Goal: Task Accomplishment & Management: Manage account settings

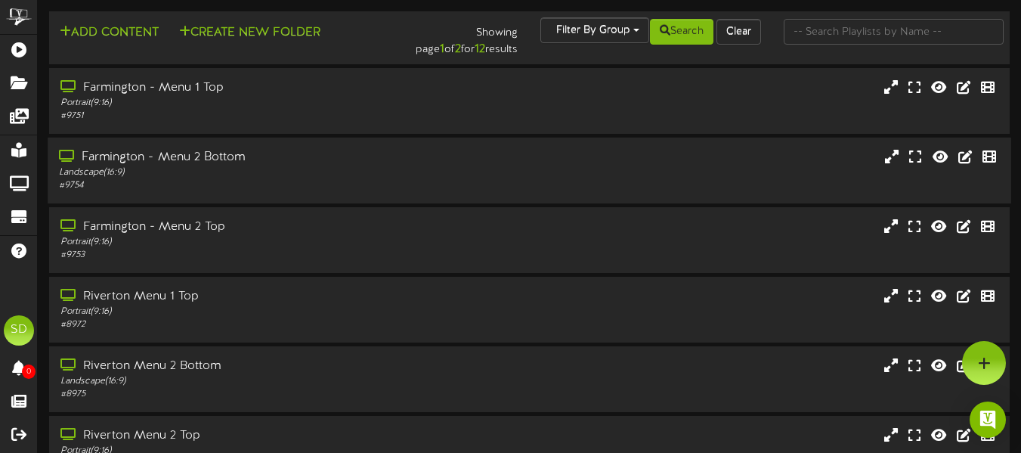
click at [365, 159] on div "Farmington - Menu 2 Bottom" at bounding box center [248, 157] width 379 height 17
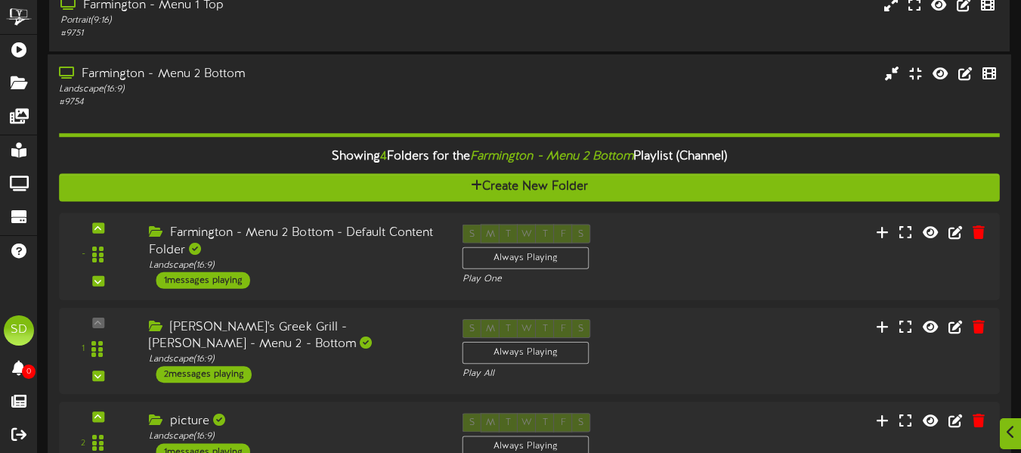
scroll to position [183, 0]
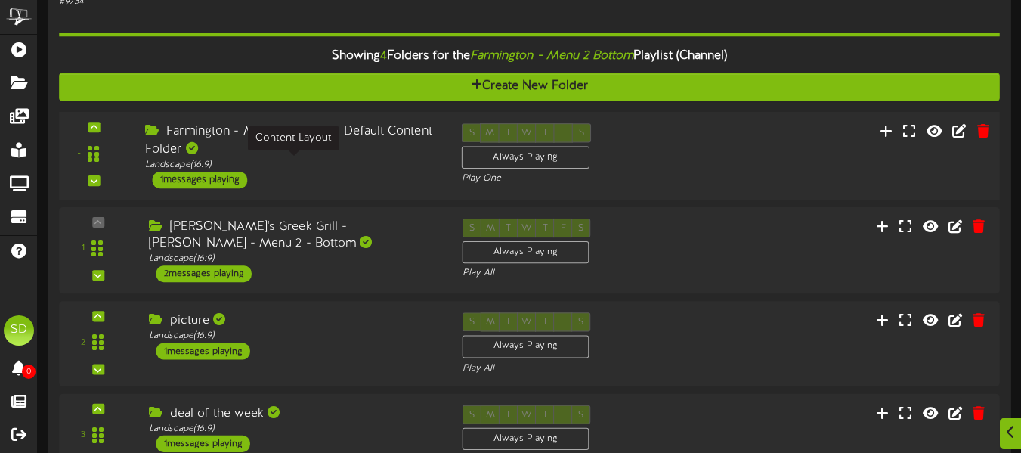
click at [378, 165] on div "Landscape ( 16:9 )" at bounding box center [292, 164] width 294 height 13
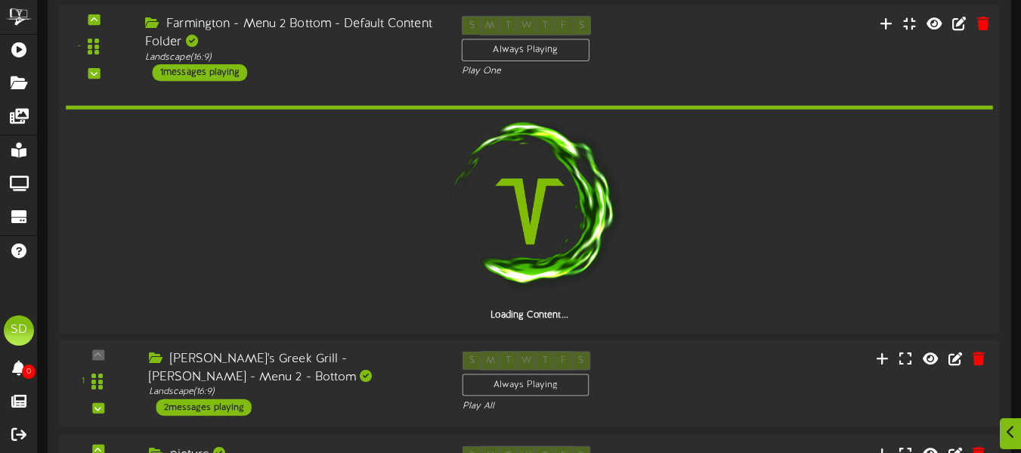
scroll to position [289, 0]
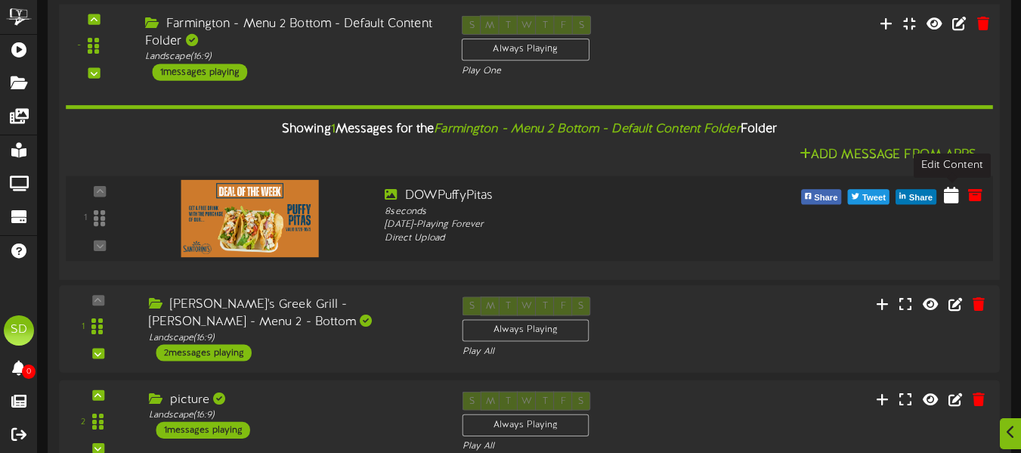
click at [953, 202] on icon at bounding box center [951, 194] width 15 height 17
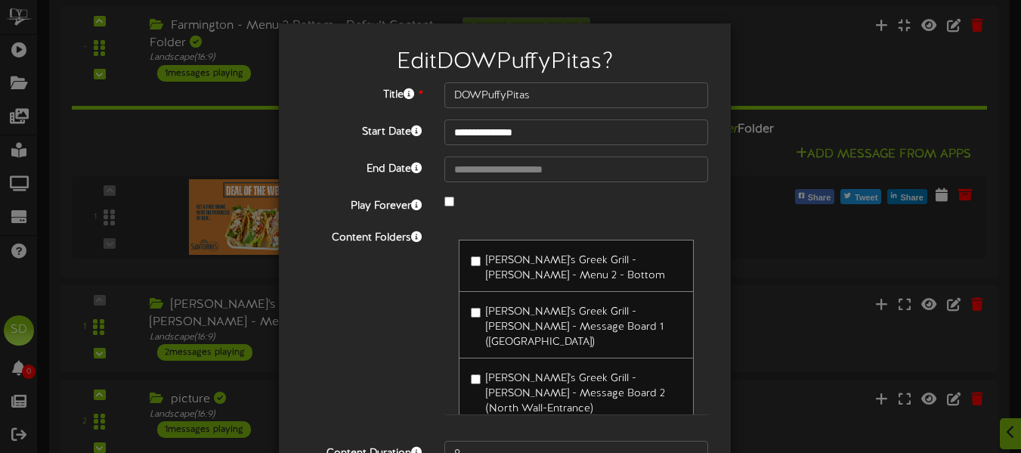
type input "**********"
type input "OGPITA"
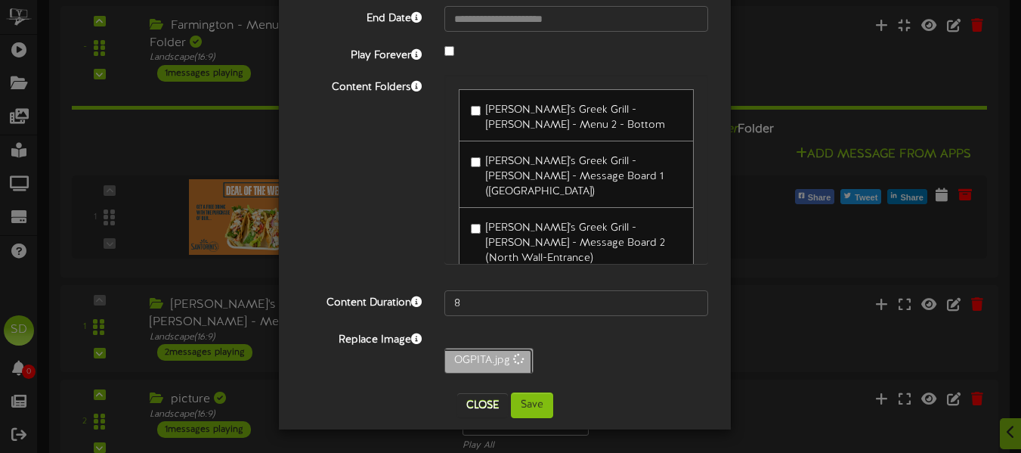
scroll to position [150, 0]
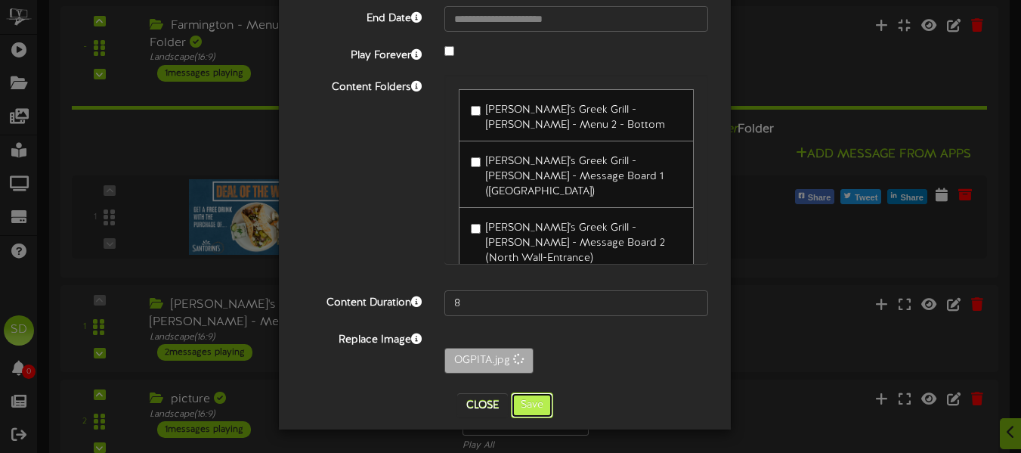
click at [524, 417] on button "Save" at bounding box center [532, 405] width 42 height 26
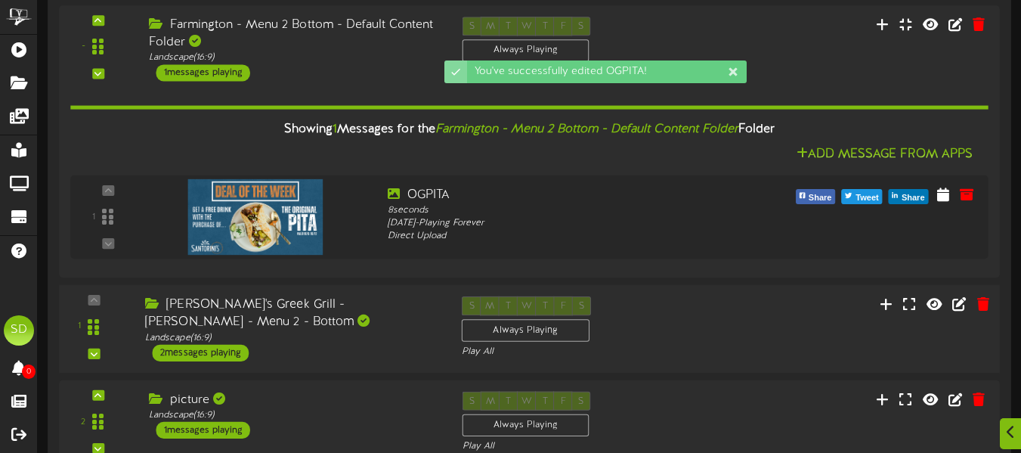
click at [342, 315] on div "Santorini's Greek Grill - Sandy - Menu 2 - Bottom" at bounding box center [292, 313] width 294 height 35
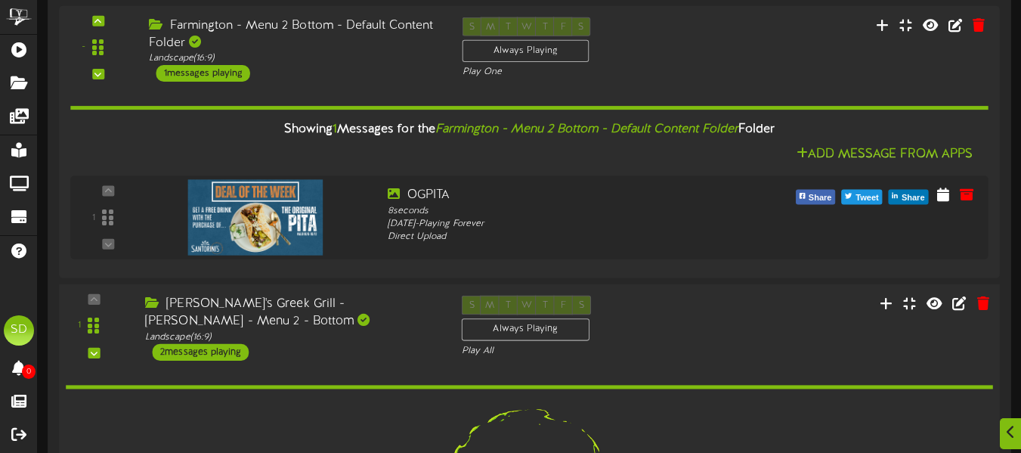
scroll to position [586, 0]
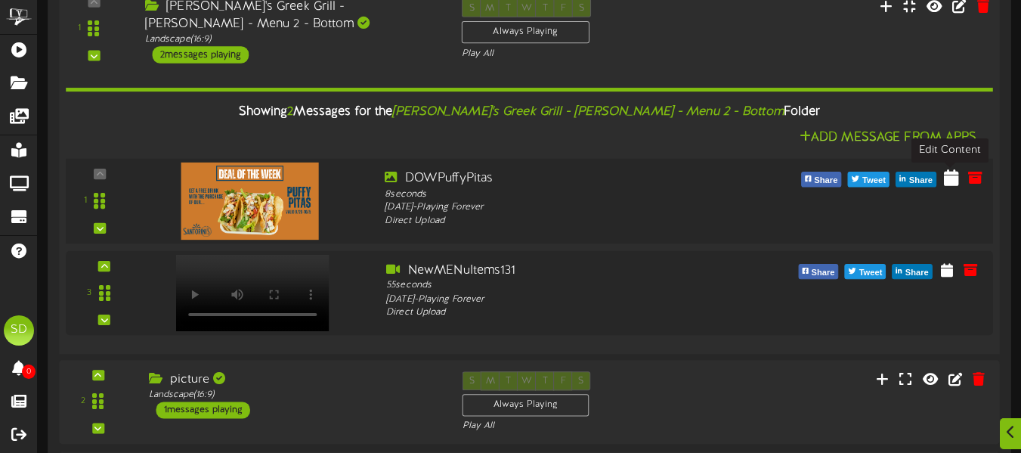
click at [947, 184] on icon at bounding box center [951, 176] width 15 height 17
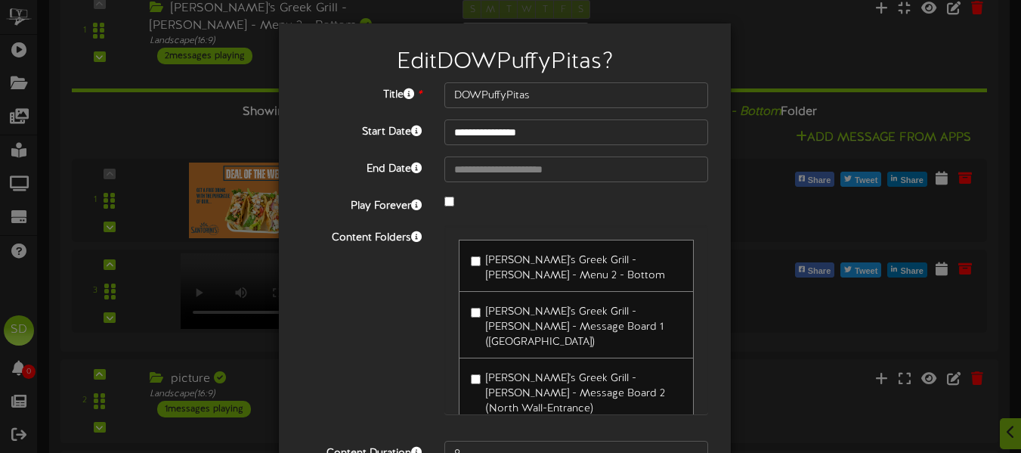
type input "**********"
type input "OGPITA"
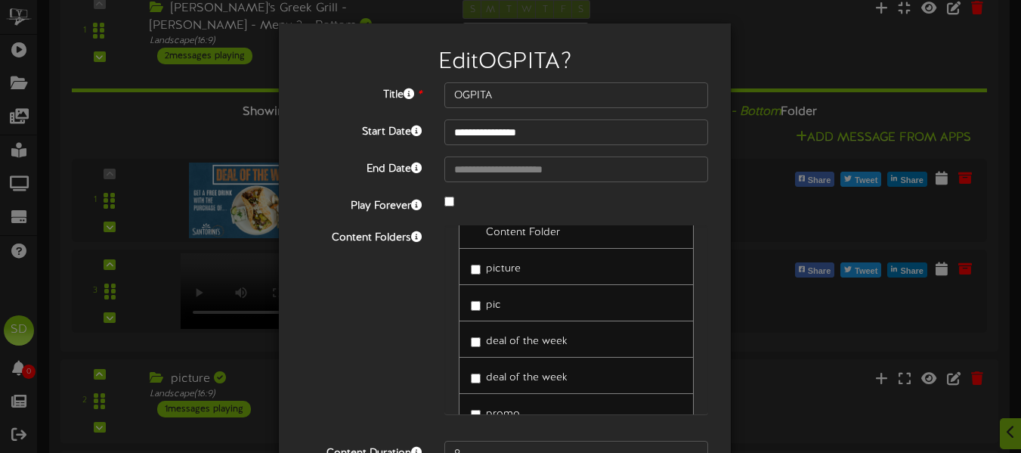
scroll to position [150, 0]
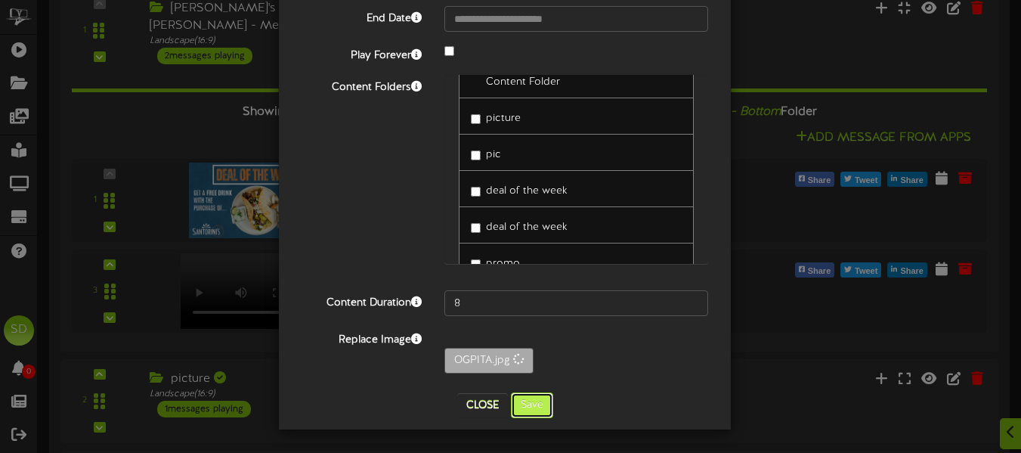
click at [525, 406] on button "Save" at bounding box center [532, 405] width 42 height 26
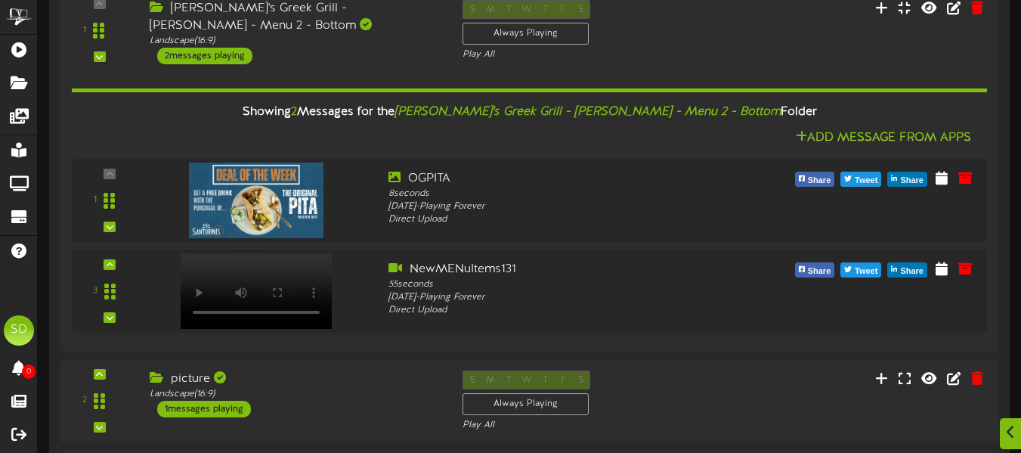
scroll to position [722, 0]
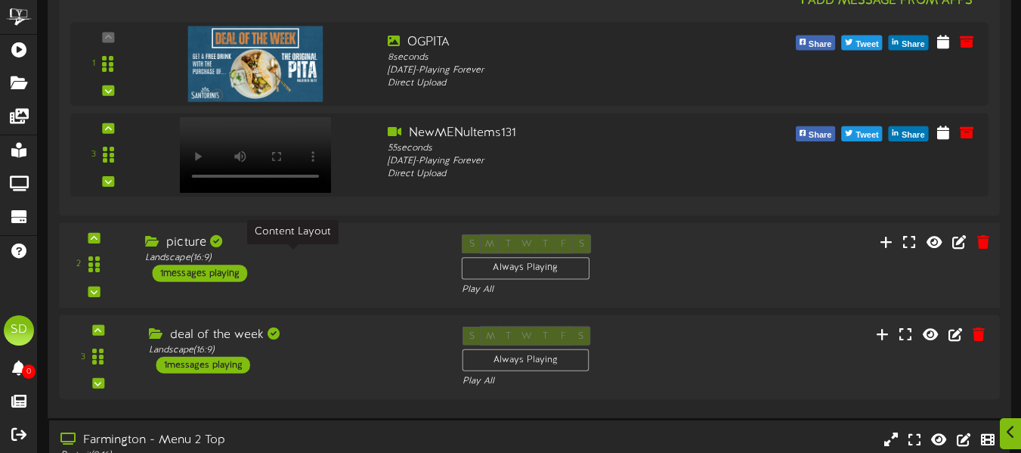
click at [287, 256] on div "Landscape ( 16:9 )" at bounding box center [292, 258] width 294 height 13
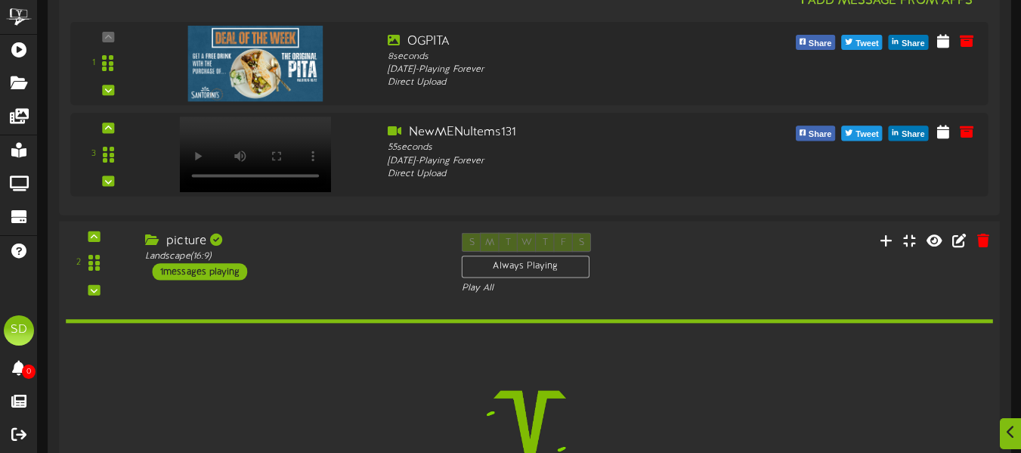
scroll to position [951, 0]
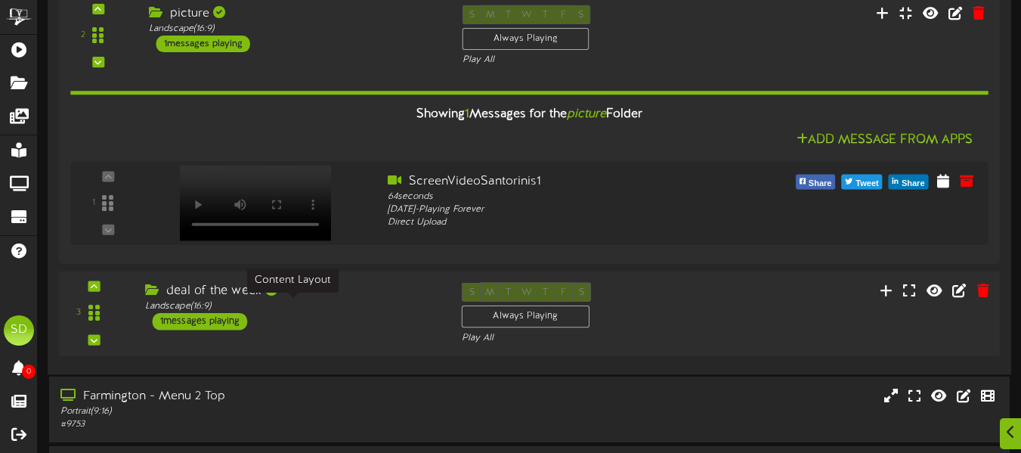
click at [391, 308] on div "Landscape ( 16:9 )" at bounding box center [292, 306] width 294 height 13
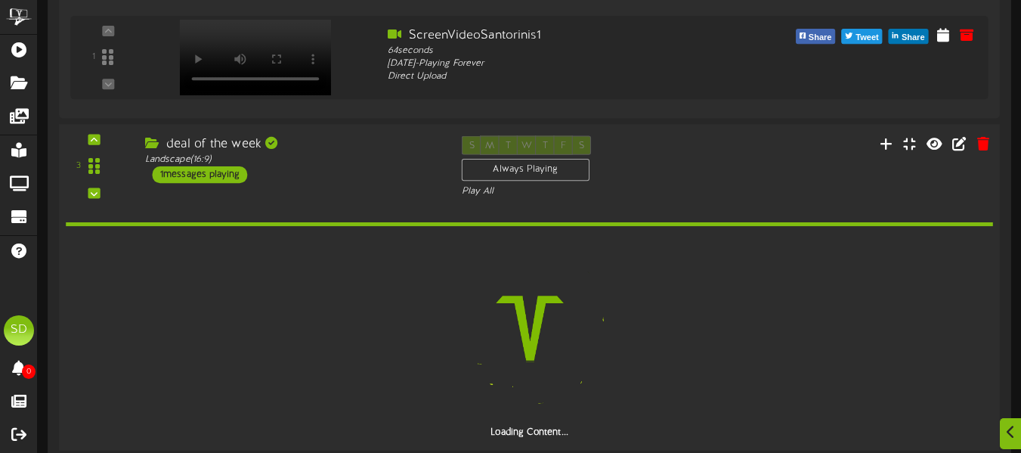
scroll to position [1097, 0]
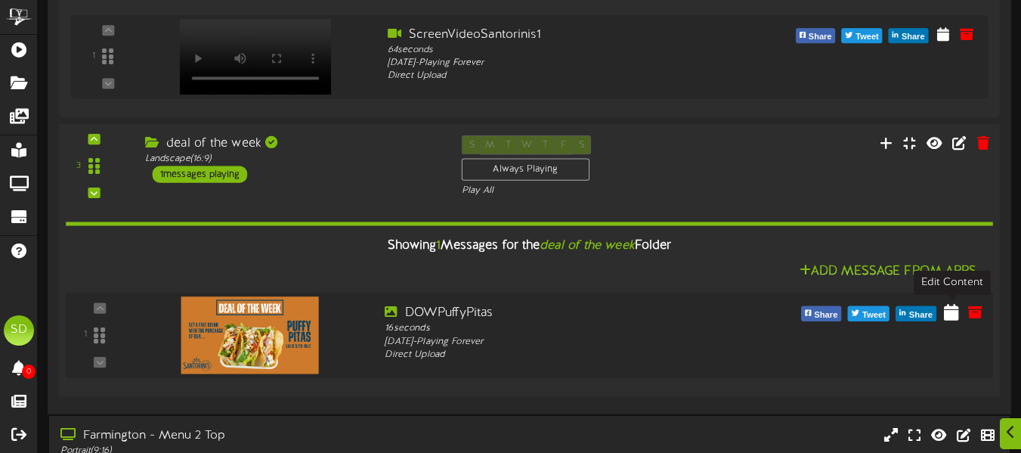
click at [956, 311] on icon at bounding box center [951, 311] width 15 height 17
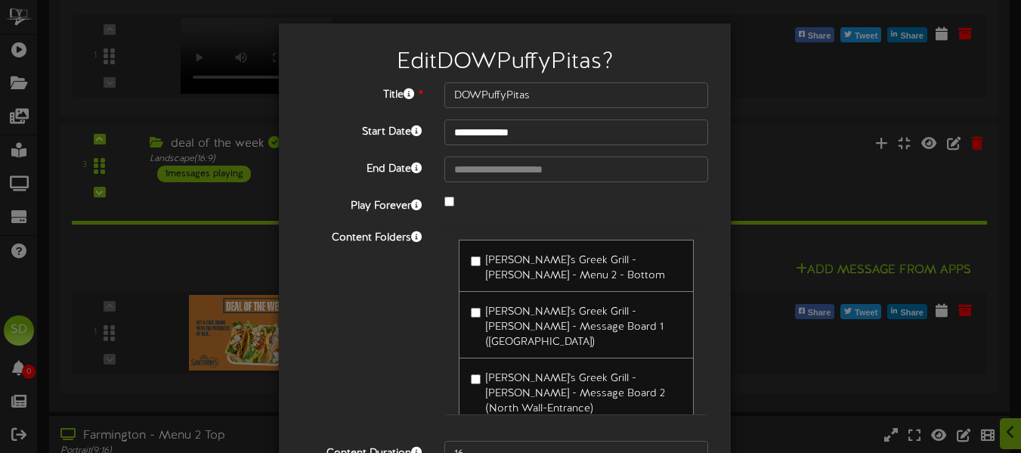
type input "**********"
type input "OGPITA"
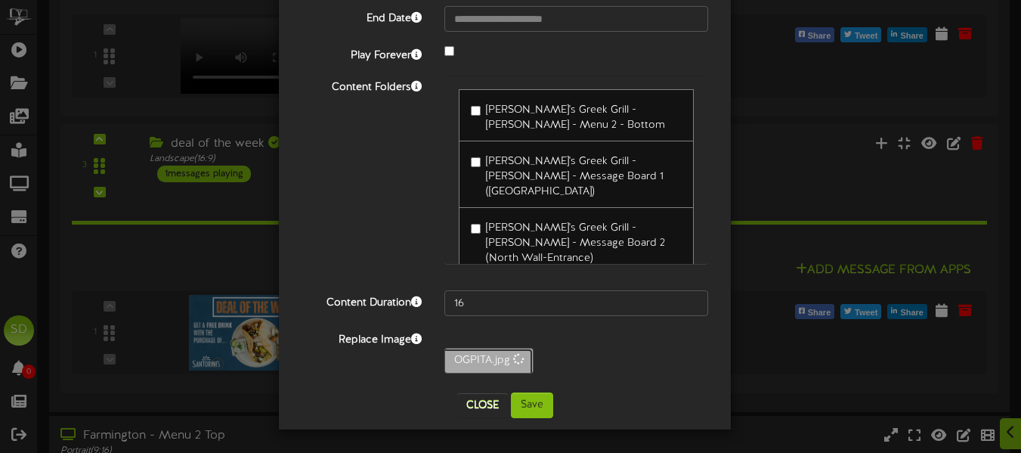
scroll to position [150, 0]
click at [543, 409] on button "Save" at bounding box center [532, 405] width 42 height 26
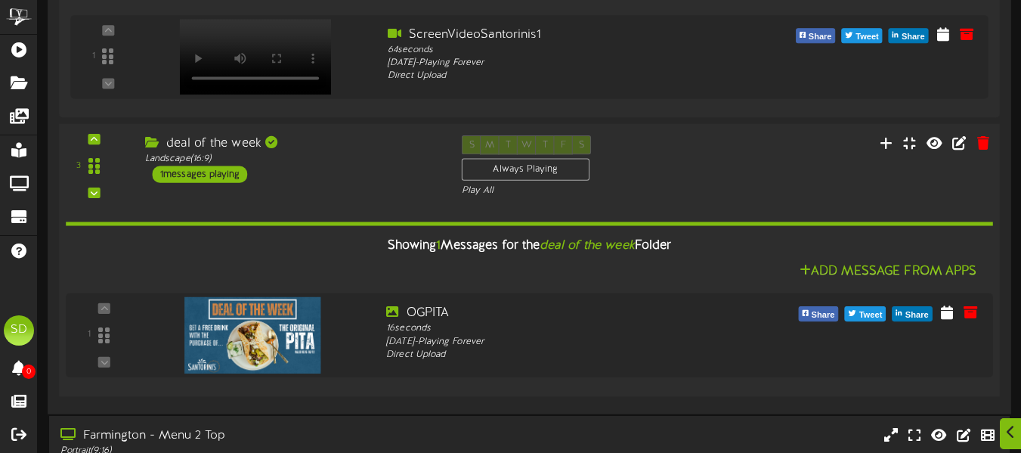
scroll to position [1265, 0]
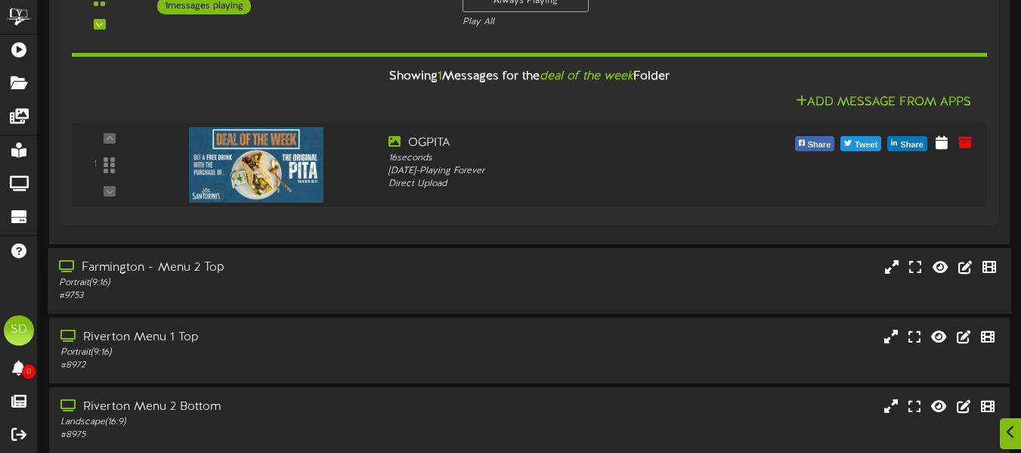
click at [413, 293] on div "# 9753" at bounding box center [248, 295] width 379 height 13
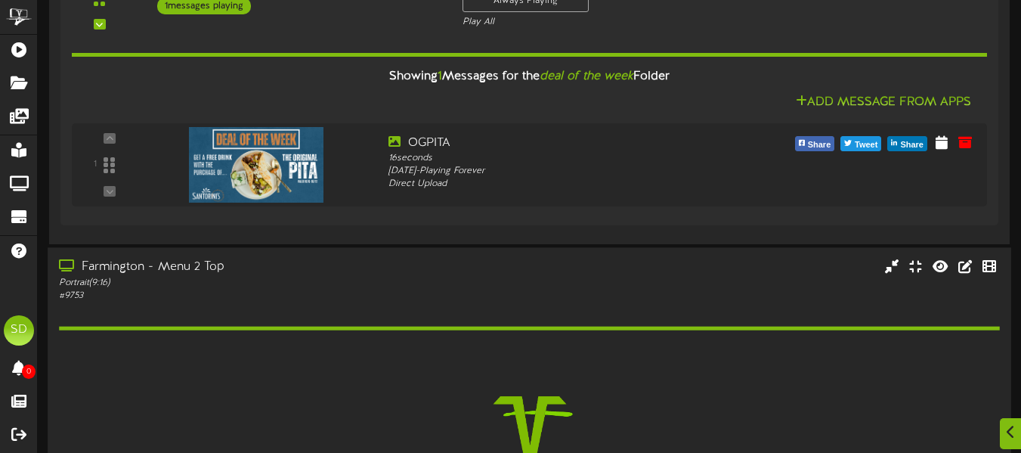
scroll to position [1503, 0]
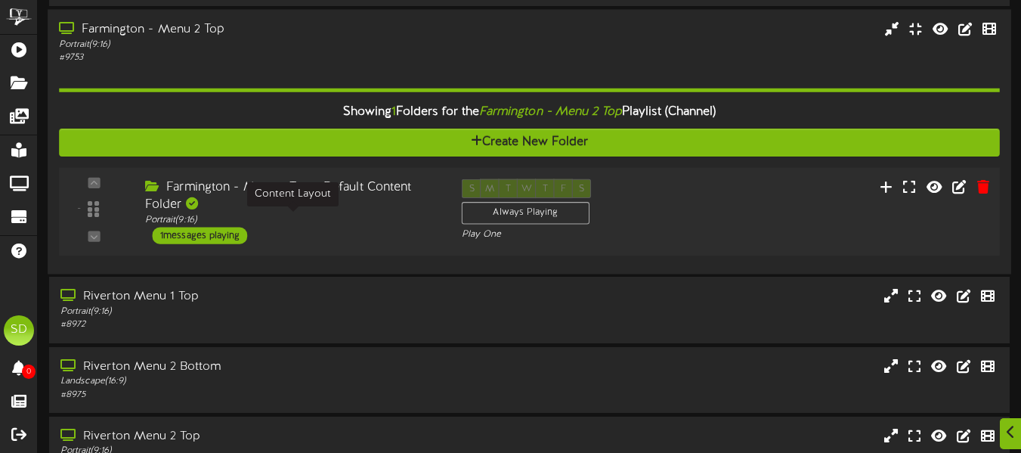
click at [372, 214] on div "Portrait ( 9:16 )" at bounding box center [292, 220] width 294 height 13
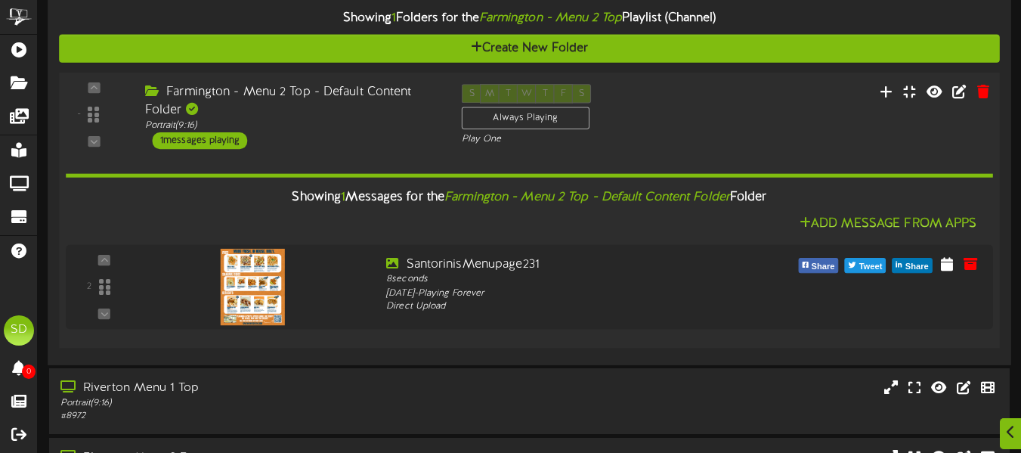
scroll to position [1710, 0]
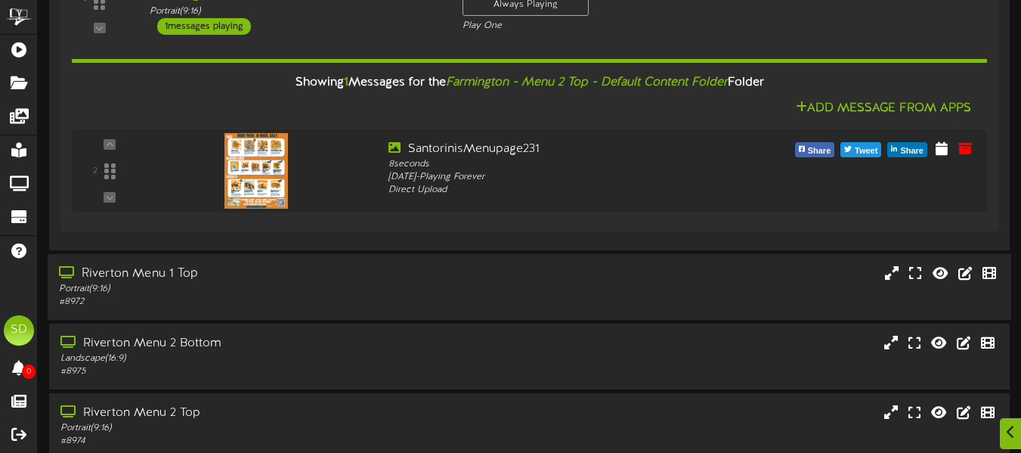
click at [379, 280] on div "Riverton Menu 1 Top" at bounding box center [248, 273] width 379 height 17
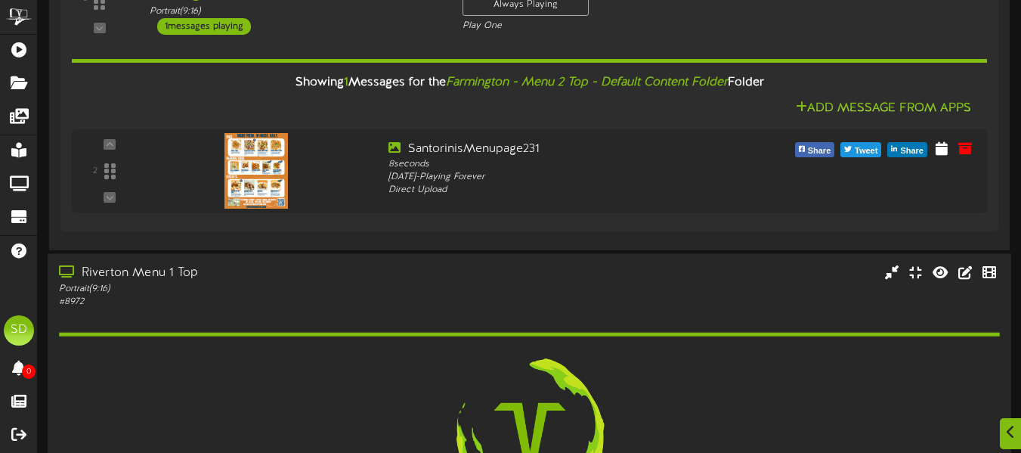
scroll to position [1949, 0]
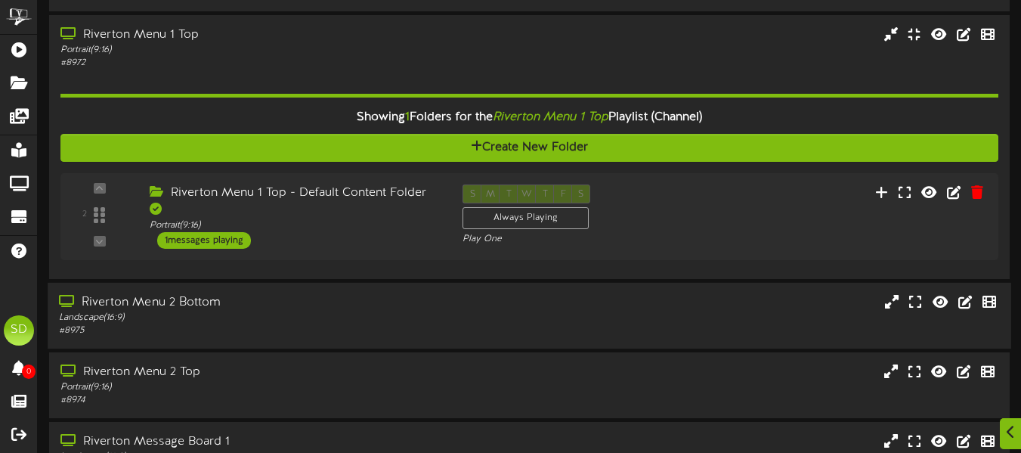
click at [387, 314] on div "Landscape ( 16:9 )" at bounding box center [248, 317] width 379 height 13
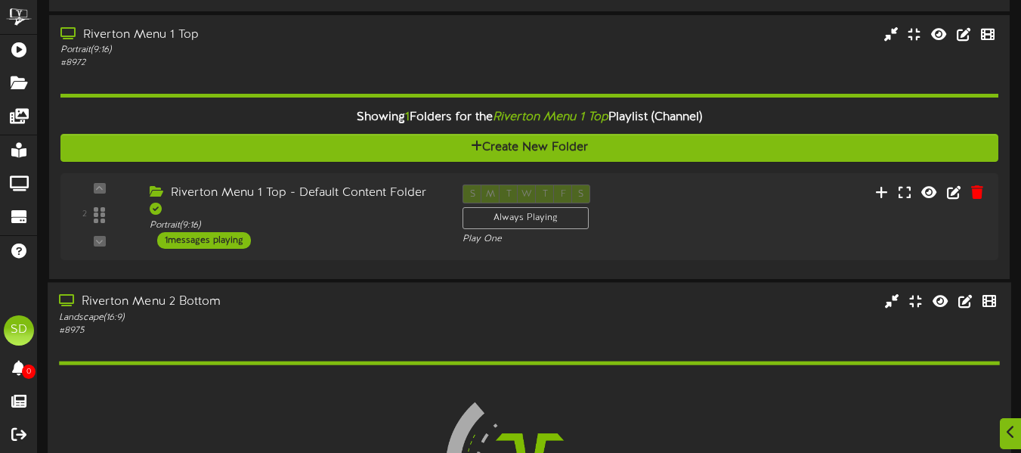
scroll to position [2106, 0]
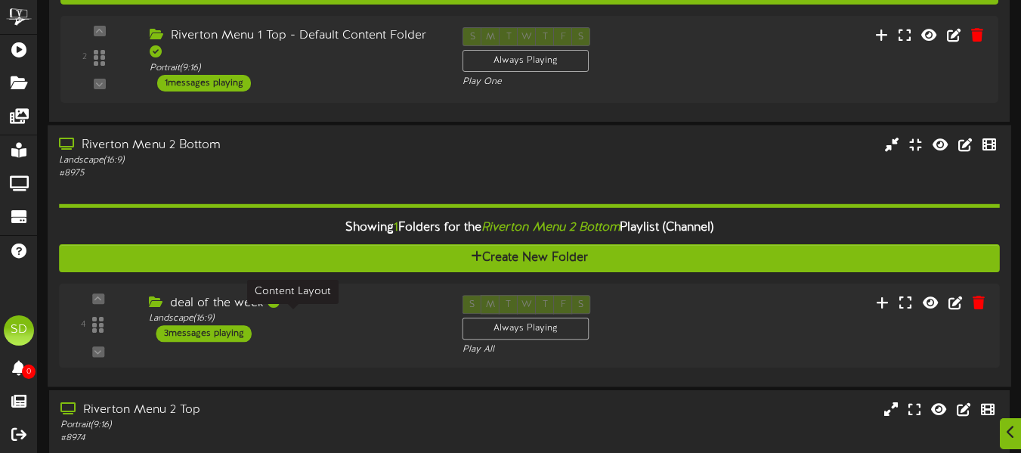
click at [387, 314] on div "Landscape ( 16:9 )" at bounding box center [294, 318] width 291 height 13
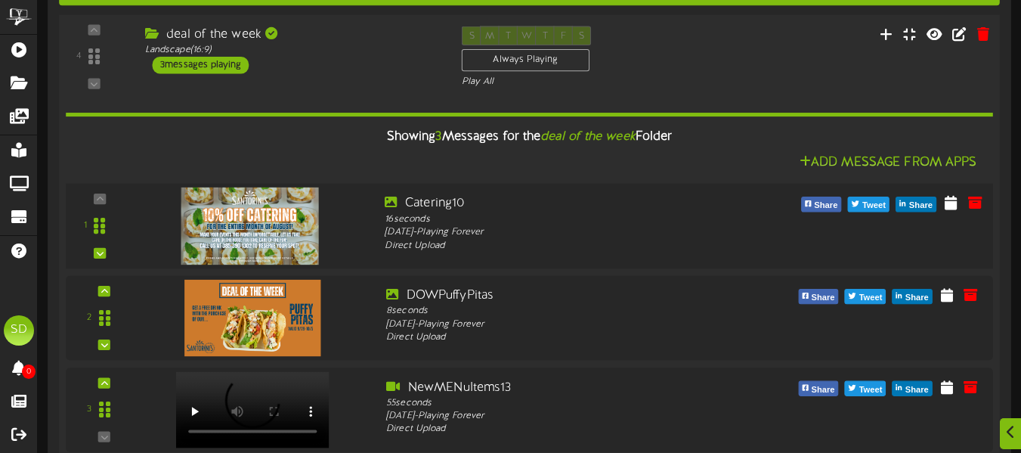
scroll to position [2378, 0]
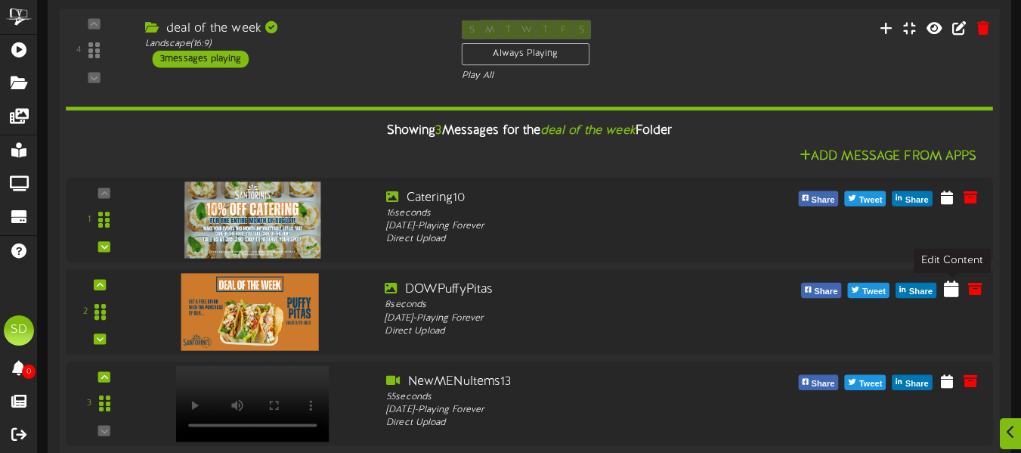
click at [948, 288] on icon at bounding box center [951, 288] width 15 height 17
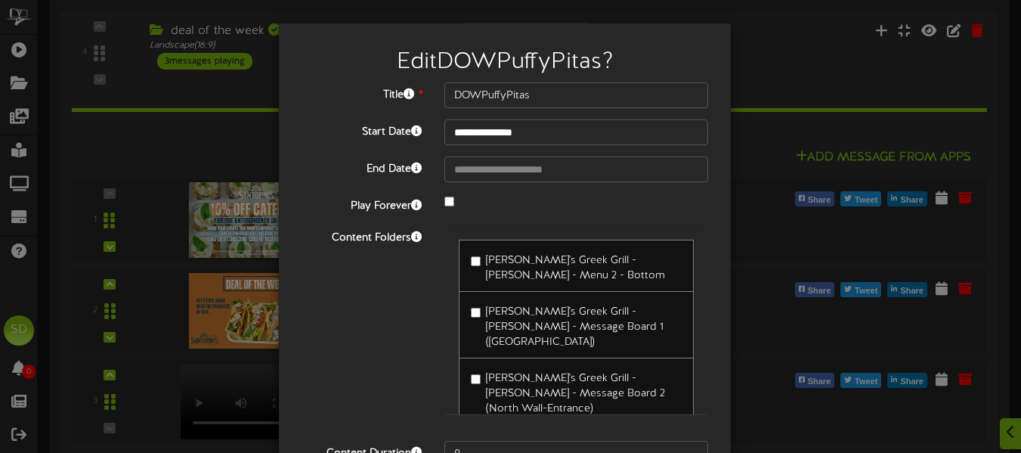
type input "**********"
type input "OGPITA"
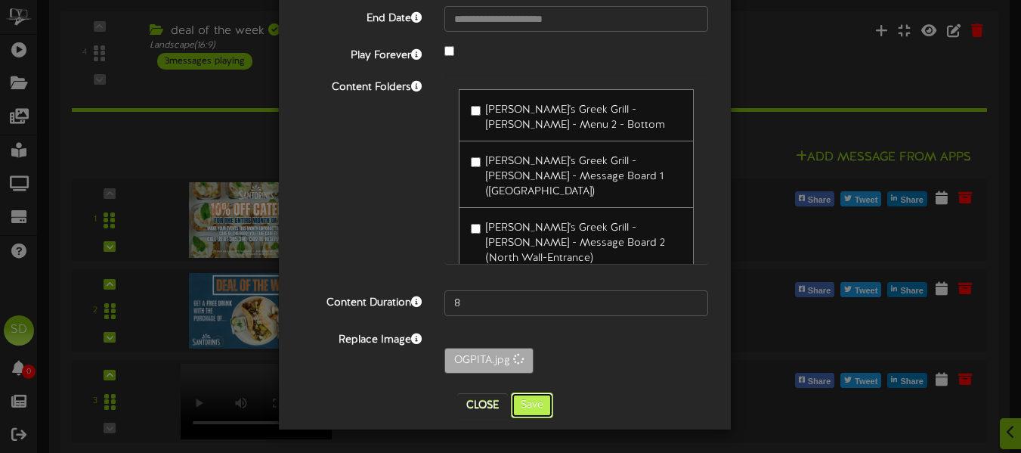
click at [537, 410] on button "Save" at bounding box center [532, 405] width 42 height 26
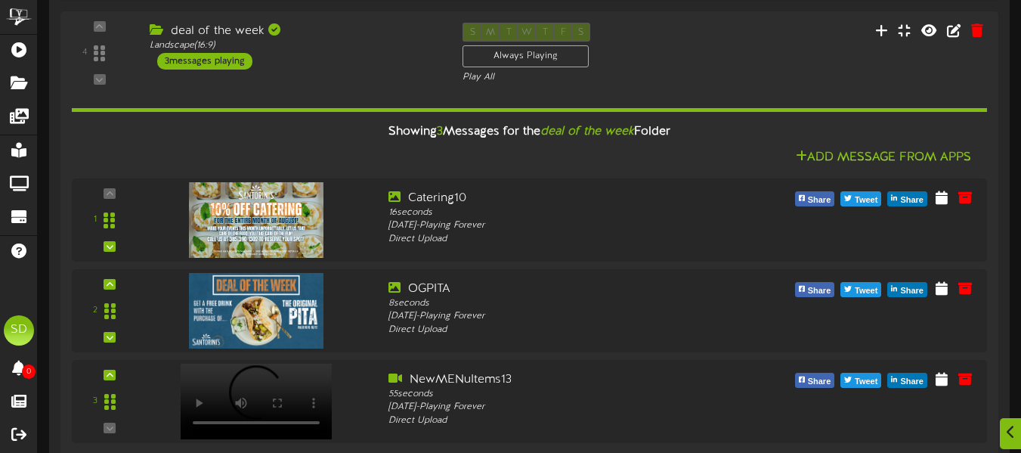
scroll to position [2631, 0]
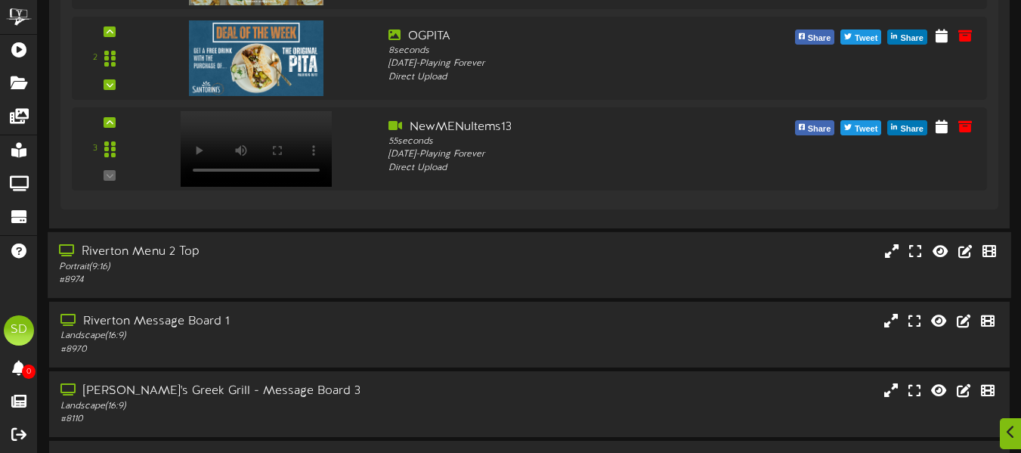
click at [245, 255] on div "Riverton Menu 2 Top" at bounding box center [248, 251] width 379 height 17
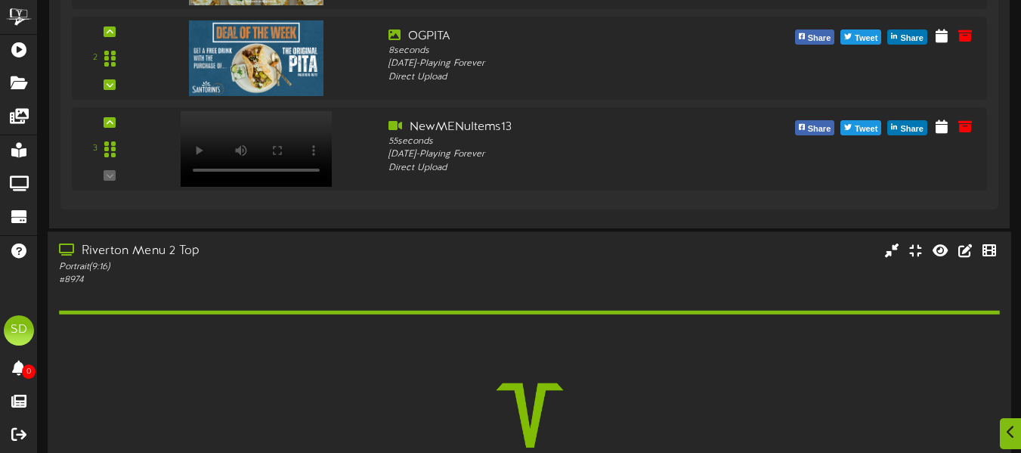
scroll to position [2832, 0]
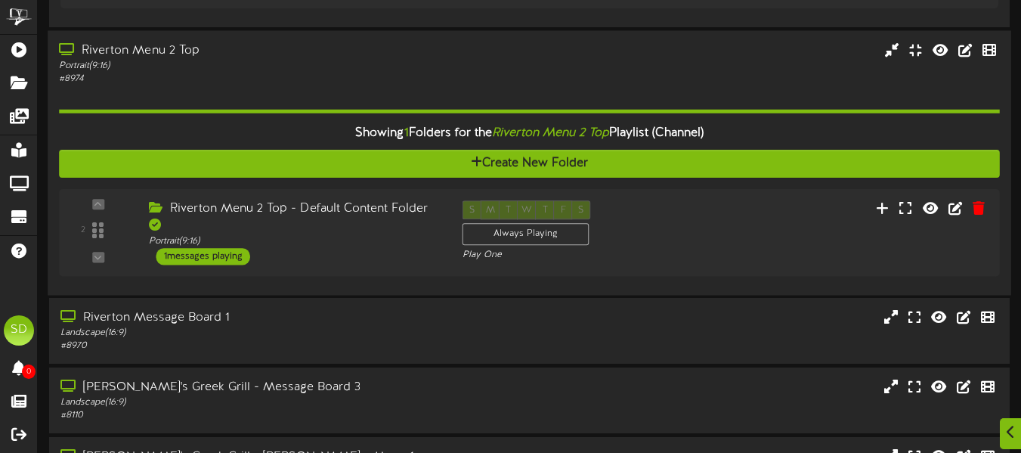
click at [245, 255] on div "1 messages playing" at bounding box center [203, 255] width 94 height 17
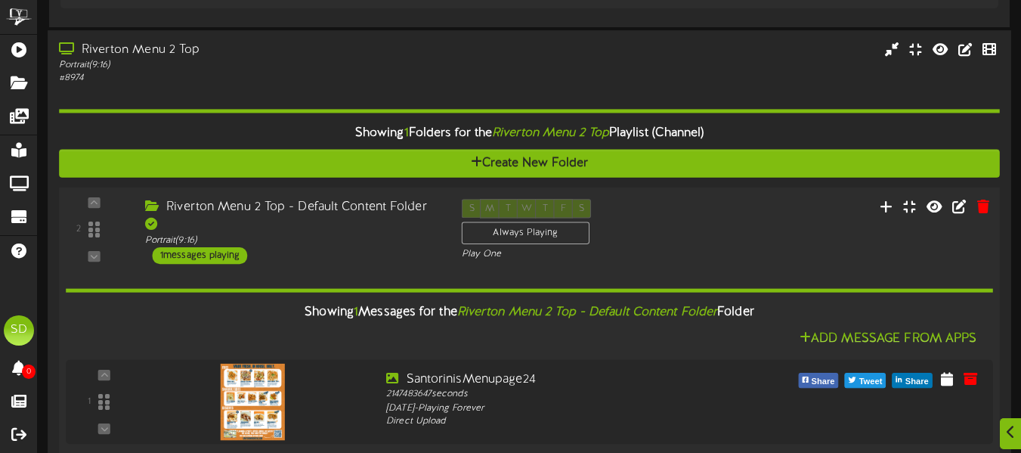
scroll to position [3073, 0]
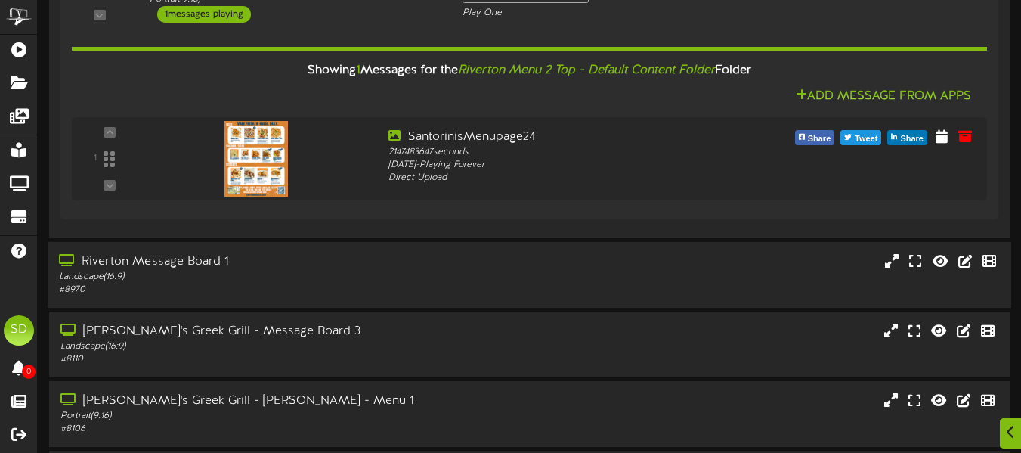
click at [366, 263] on div "Riverton Message Board 1" at bounding box center [248, 261] width 379 height 17
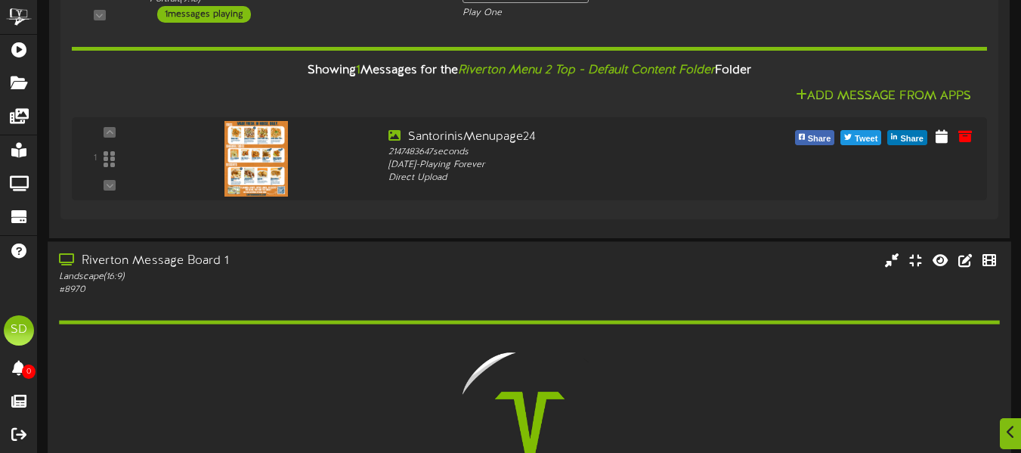
scroll to position [3367, 0]
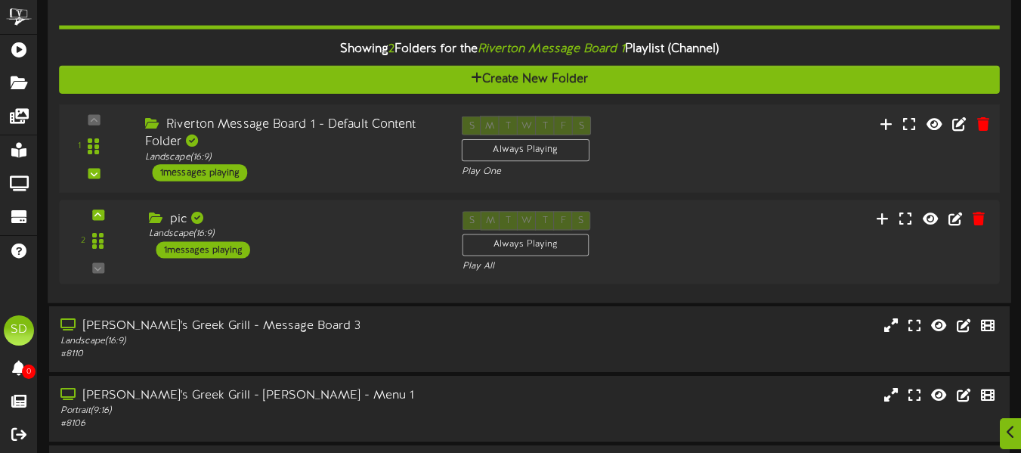
click at [364, 167] on div "Riverton Message Board 1 - Default Content Folder Landscape ( 16:9 ) 1 messages…" at bounding box center [292, 148] width 317 height 65
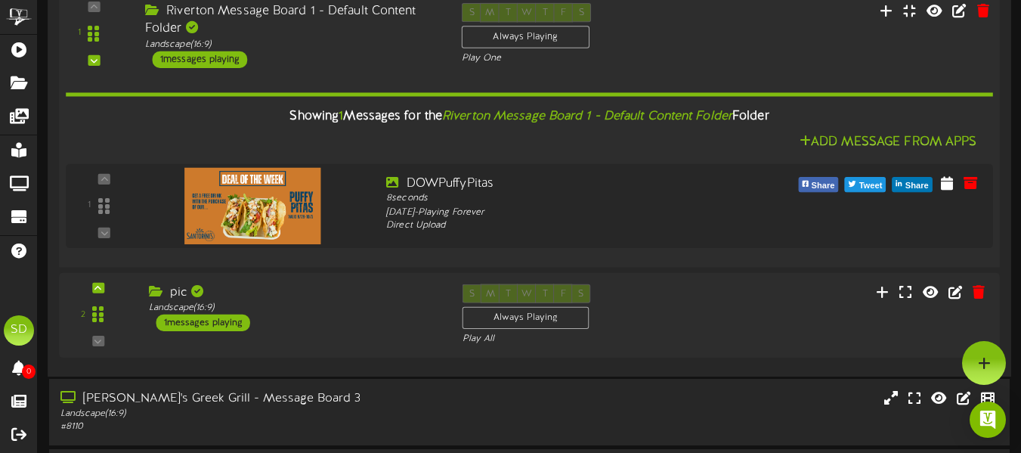
scroll to position [3372, 0]
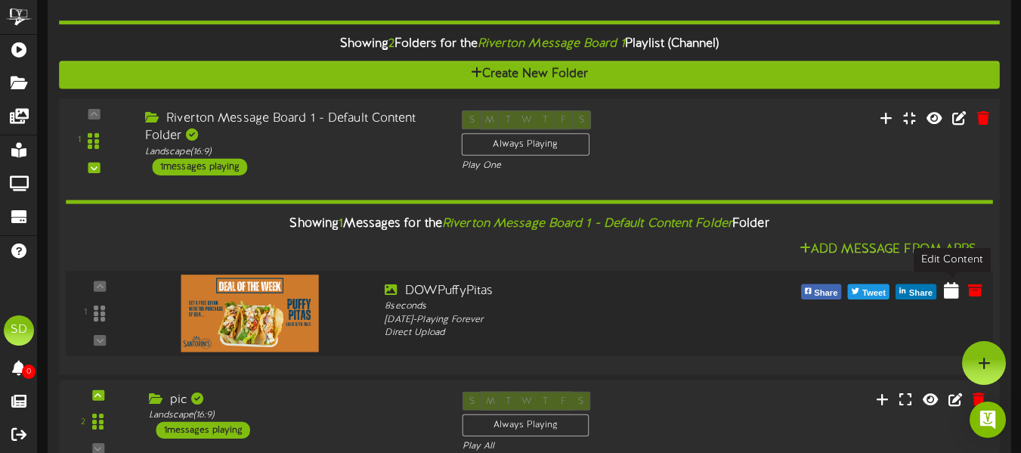
click at [951, 296] on icon at bounding box center [951, 288] width 15 height 17
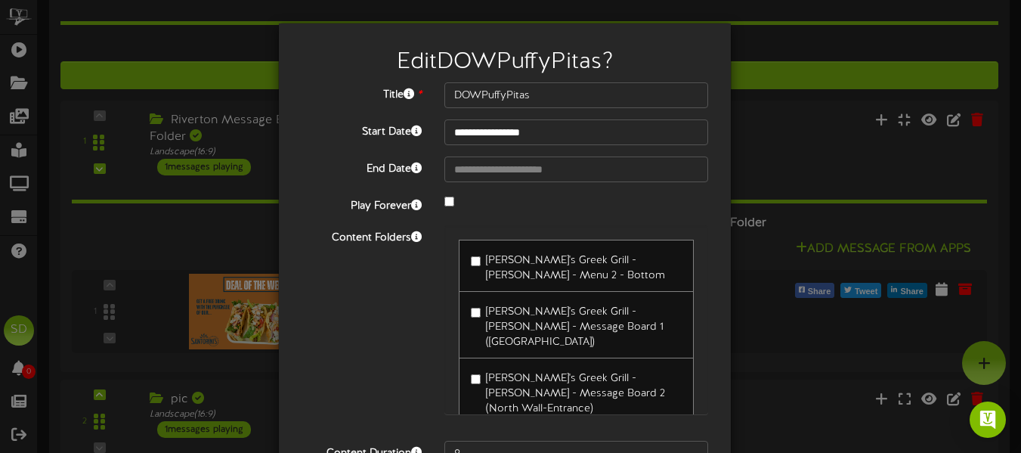
scroll to position [150, 0]
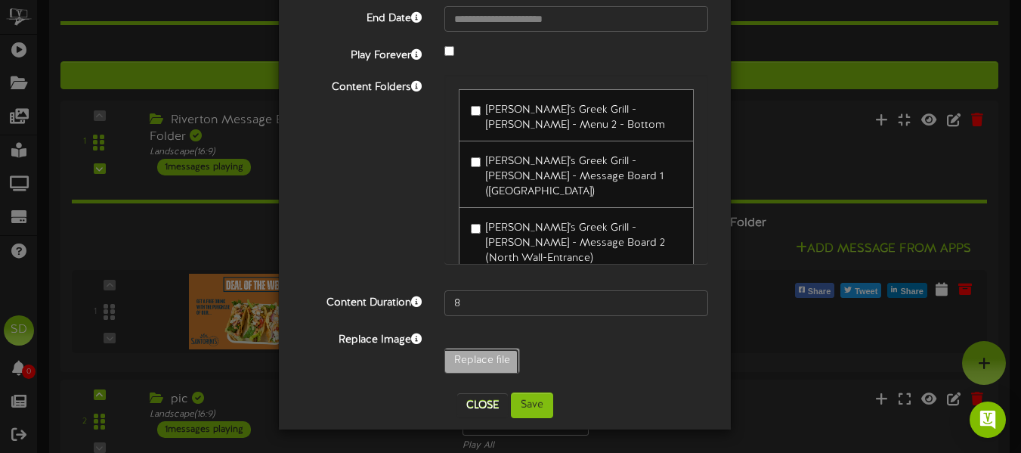
type input "**********"
type input "OGPITA"
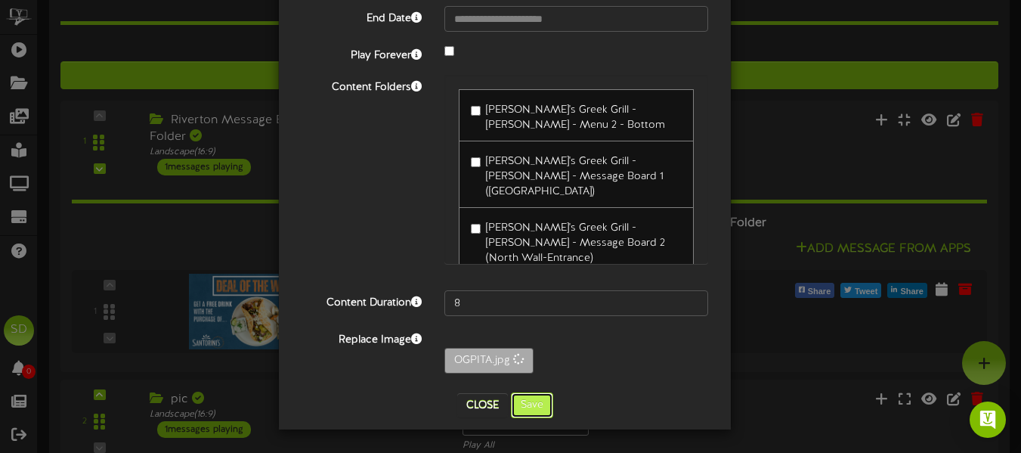
click at [540, 403] on button "Save" at bounding box center [532, 405] width 42 height 26
click at [540, 403] on button "Saving.." at bounding box center [531, 405] width 67 height 26
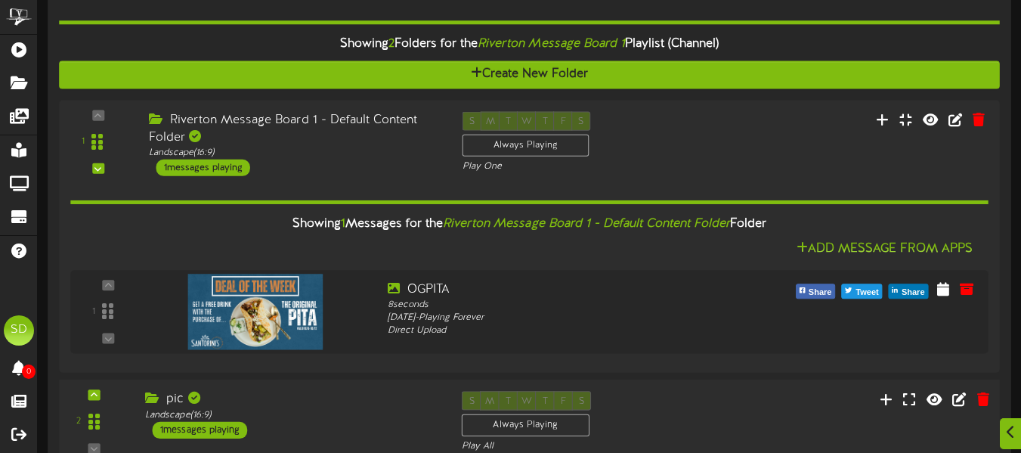
scroll to position [3602, 0]
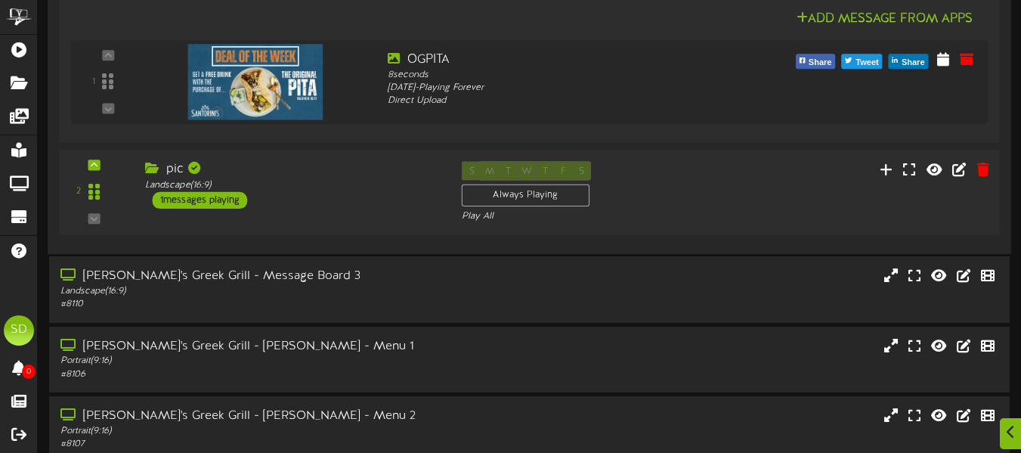
click at [370, 215] on div "2 pic (" at bounding box center [529, 192] width 950 height 62
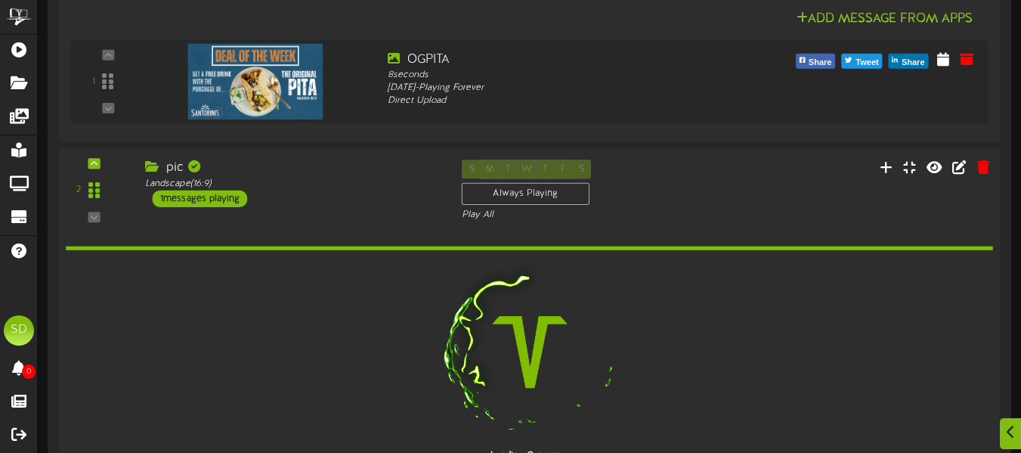
scroll to position [3849, 0]
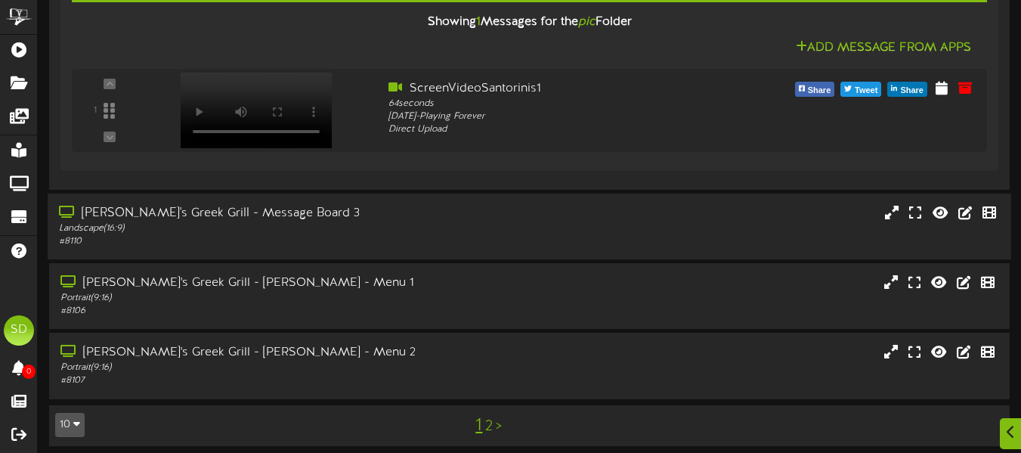
click at [404, 235] on div "# 8110" at bounding box center [248, 241] width 379 height 13
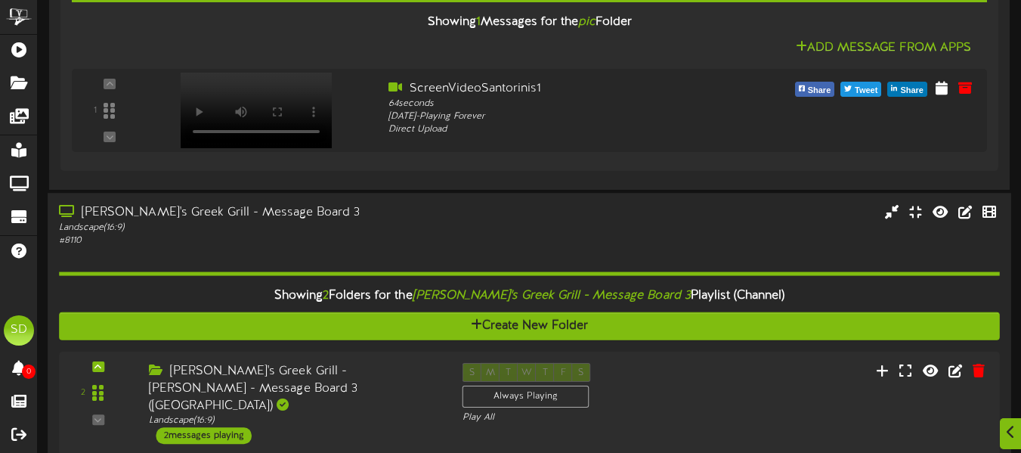
scroll to position [3988, 0]
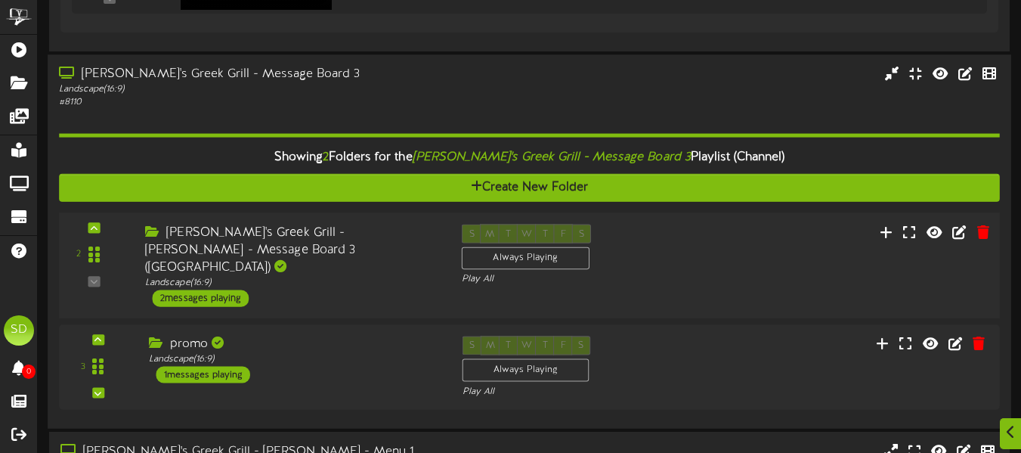
click at [403, 255] on div "Santorini's Greek Grill - Sandy - Message Board 3 (East Wall)" at bounding box center [292, 250] width 294 height 52
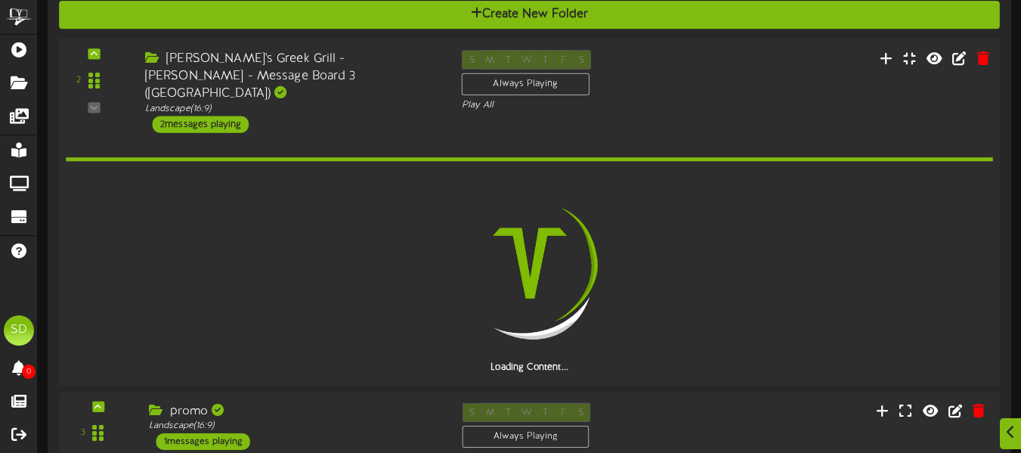
scroll to position [4161, 0]
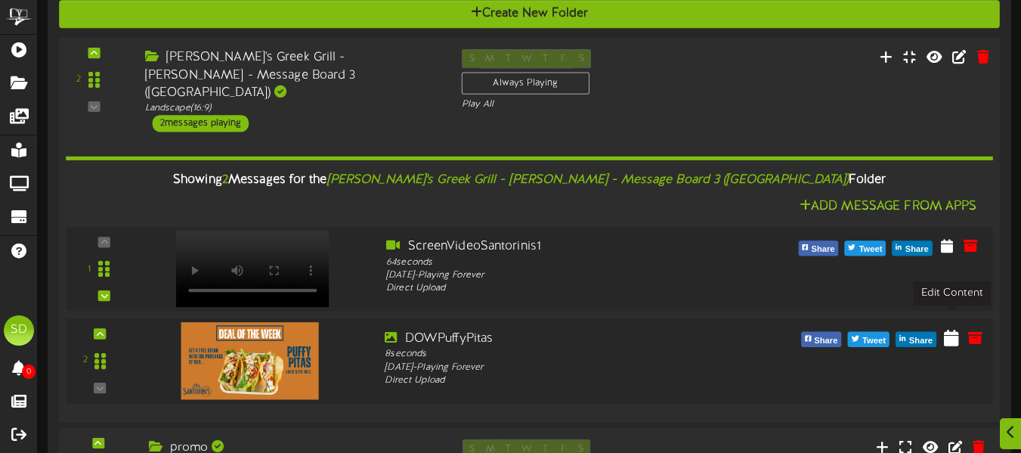
click at [953, 329] on icon at bounding box center [951, 337] width 15 height 17
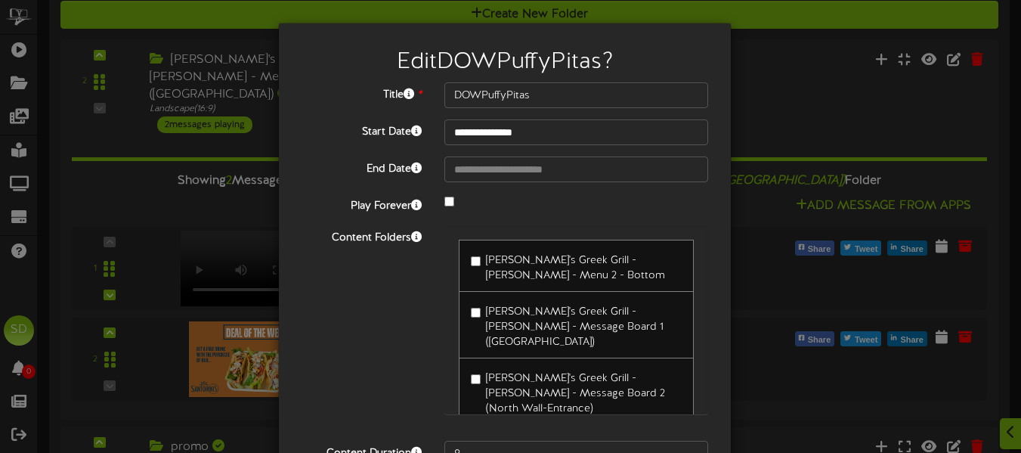
type input "**********"
type input "OGPITA"
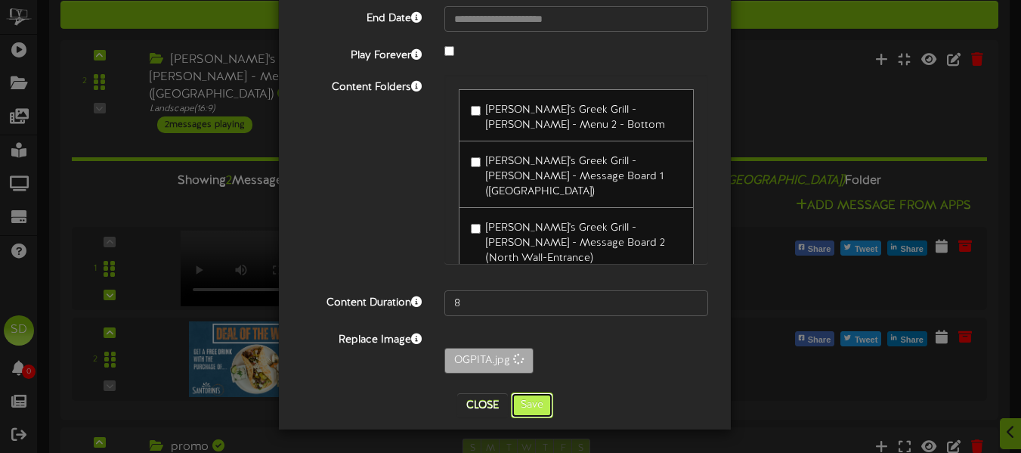
click at [532, 402] on button "Save" at bounding box center [532, 405] width 42 height 26
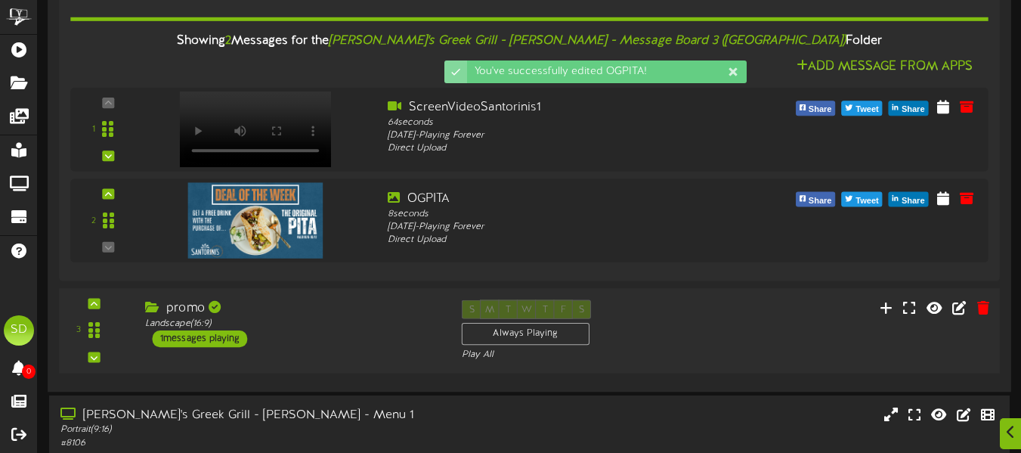
click at [403, 300] on div "promo" at bounding box center [292, 308] width 294 height 17
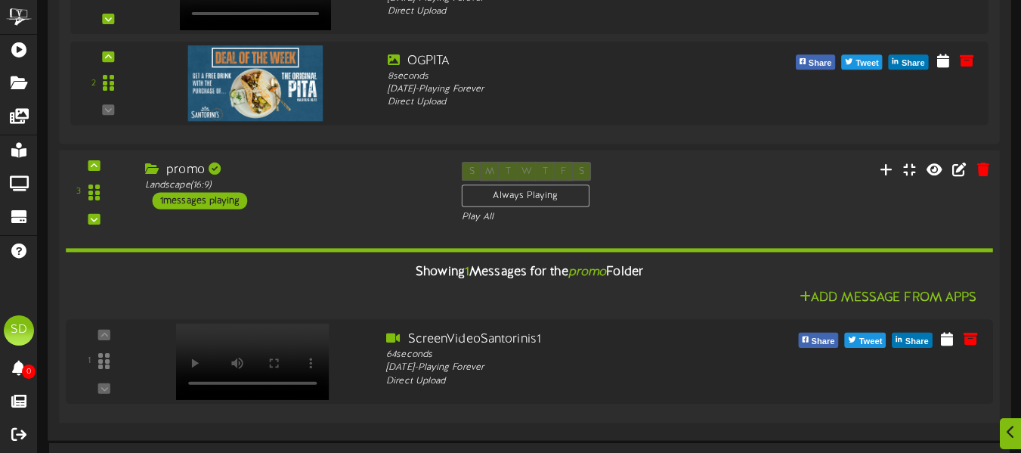
scroll to position [4605, 0]
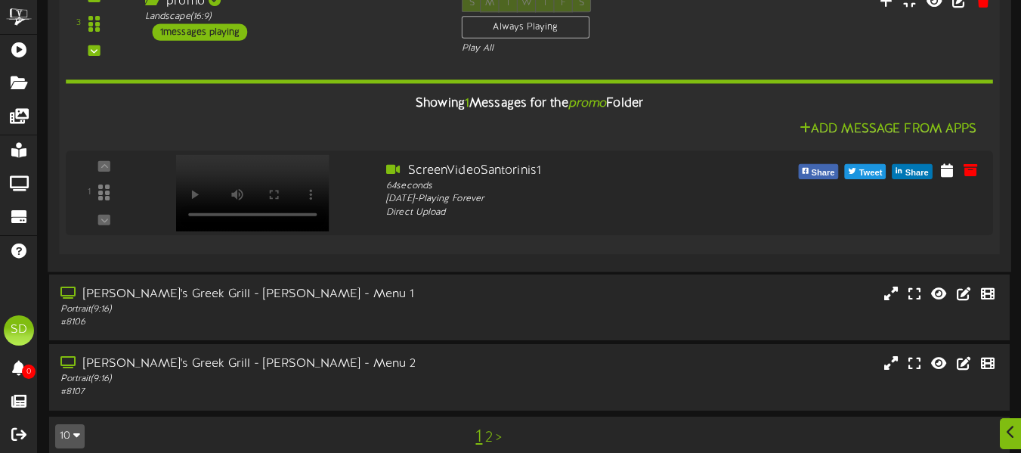
click at [406, 303] on div "Portrait ( 9:16 )" at bounding box center [249, 309] width 378 height 13
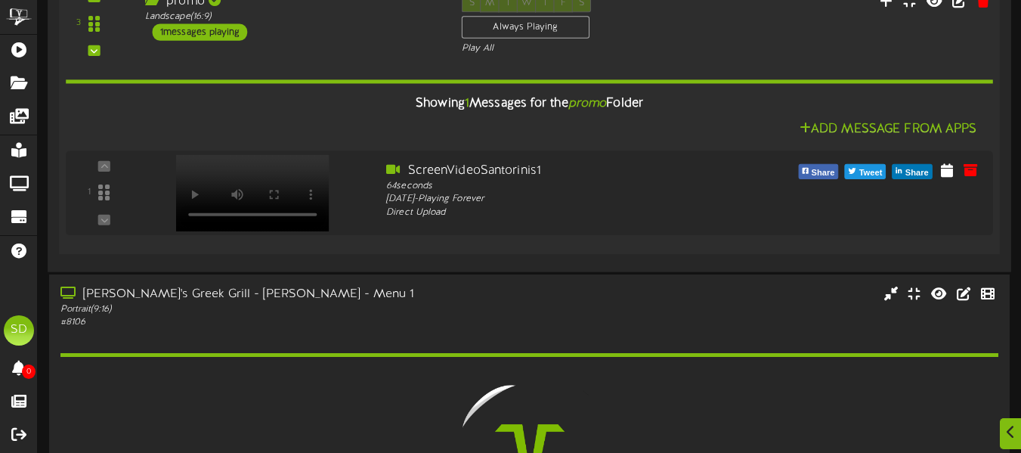
scroll to position [4802, 0]
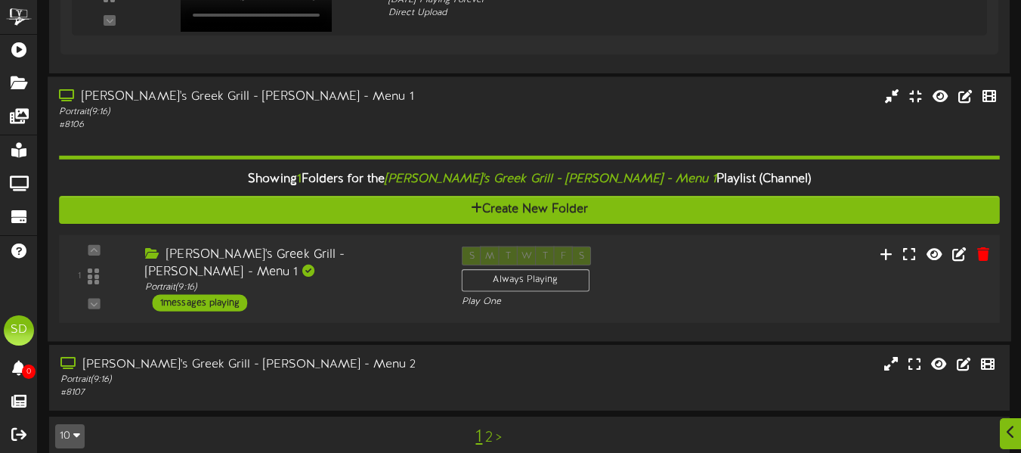
click at [396, 269] on div "Santorini's Greek Grill - Sandy - Menu 1 Portrait ( 9:16 ) 1 messages playing" at bounding box center [292, 278] width 317 height 65
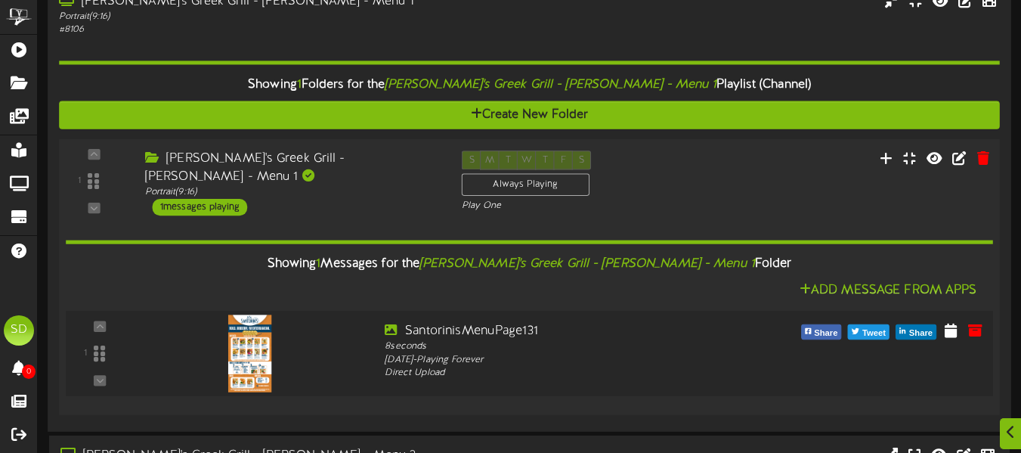
scroll to position [4987, 0]
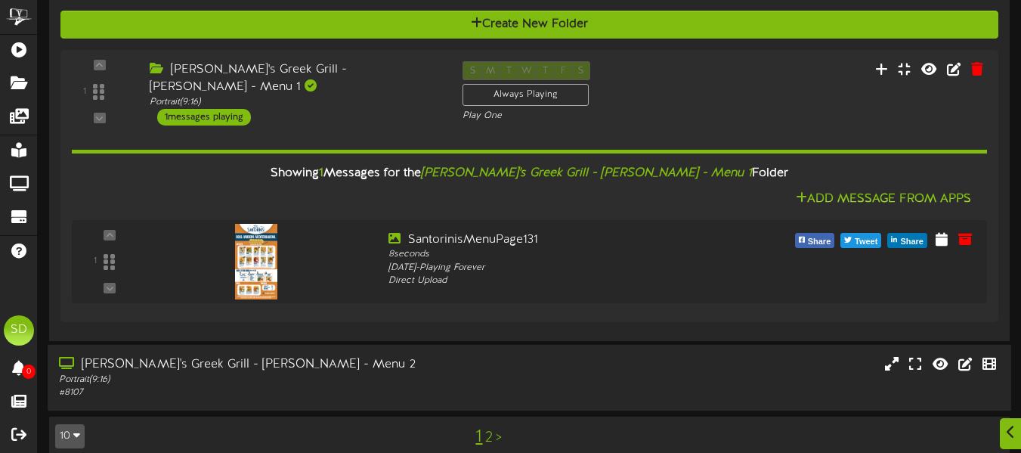
click at [361, 372] on div "Portrait ( 9:16 )" at bounding box center [248, 378] width 379 height 13
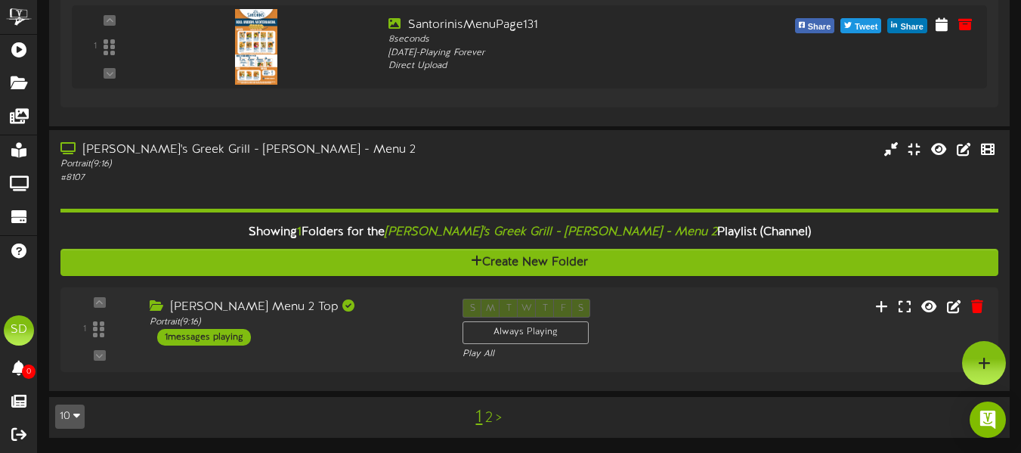
scroll to position [5182, 0]
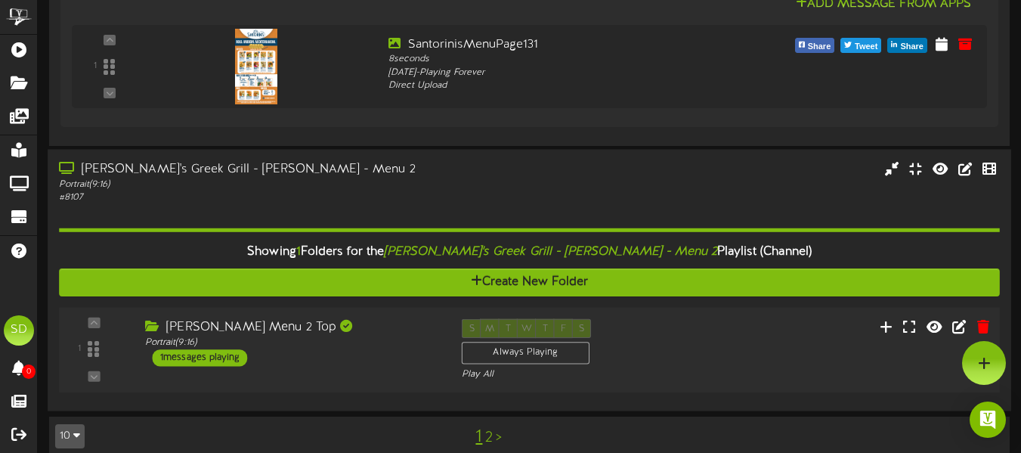
click at [431, 329] on div "Sandy Menu 2 Top Portrait ( 9:16 ) 1 messages playing" at bounding box center [292, 342] width 317 height 48
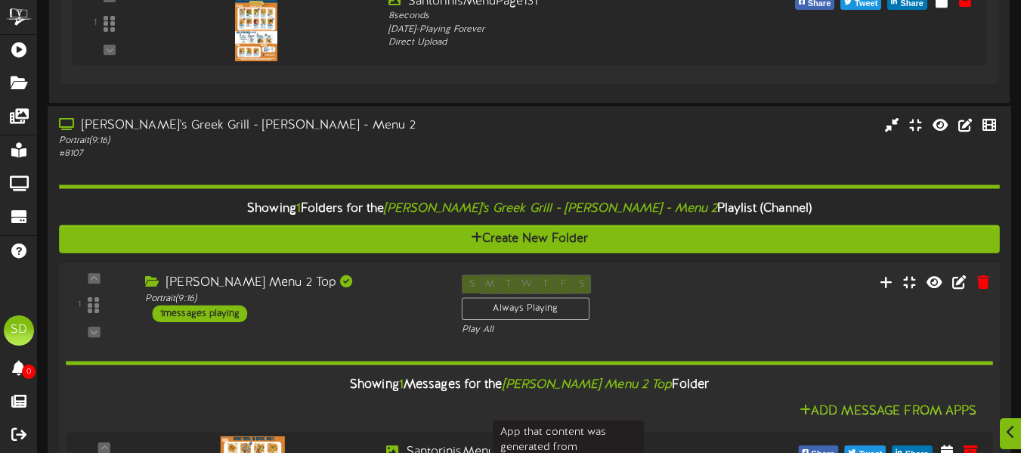
scroll to position [5366, 0]
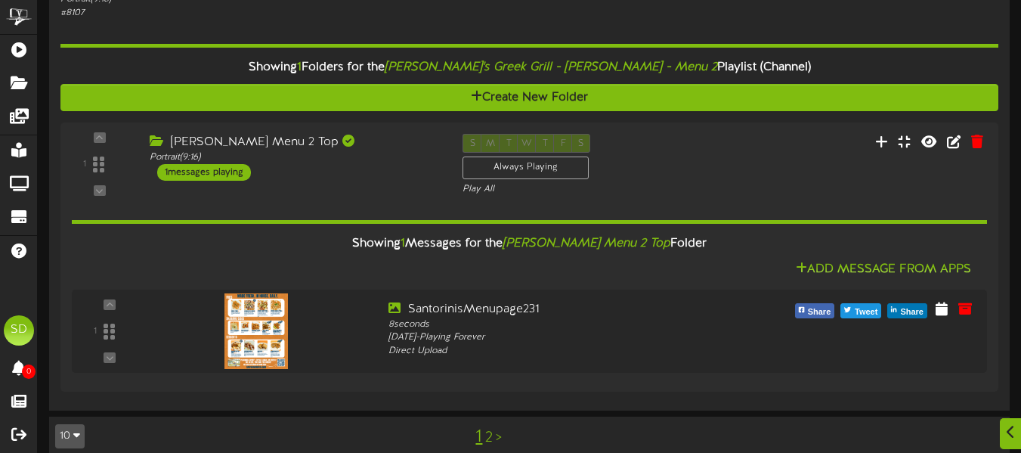
click at [488, 429] on link "2" at bounding box center [489, 437] width 8 height 17
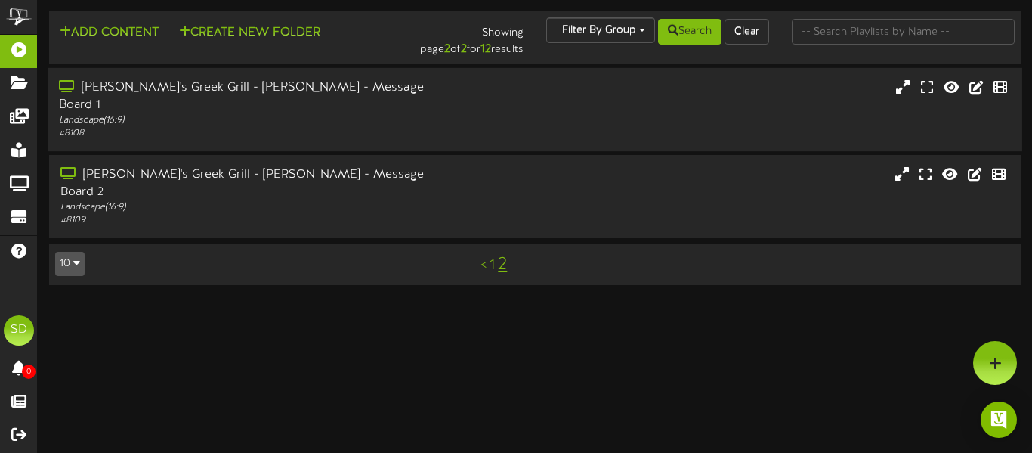
click at [341, 114] on div "Landscape ( 16:9 )" at bounding box center [250, 120] width 383 height 13
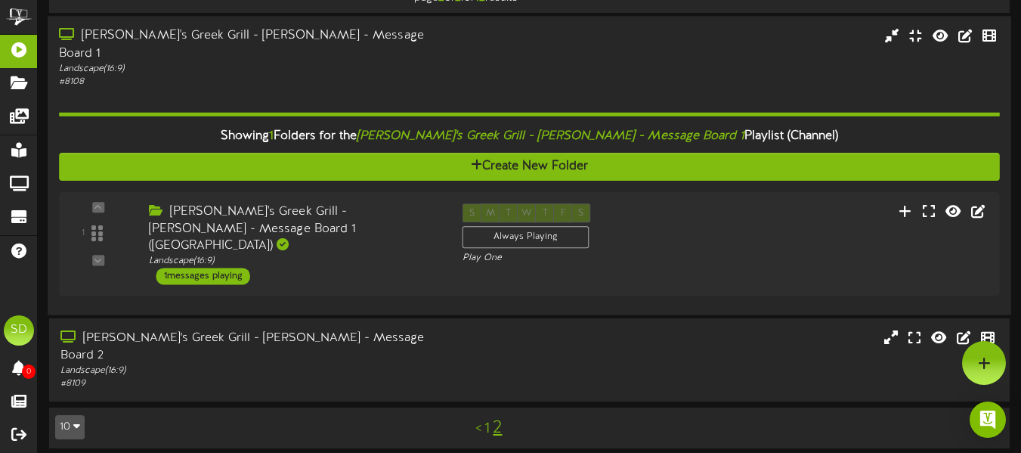
scroll to position [11, 0]
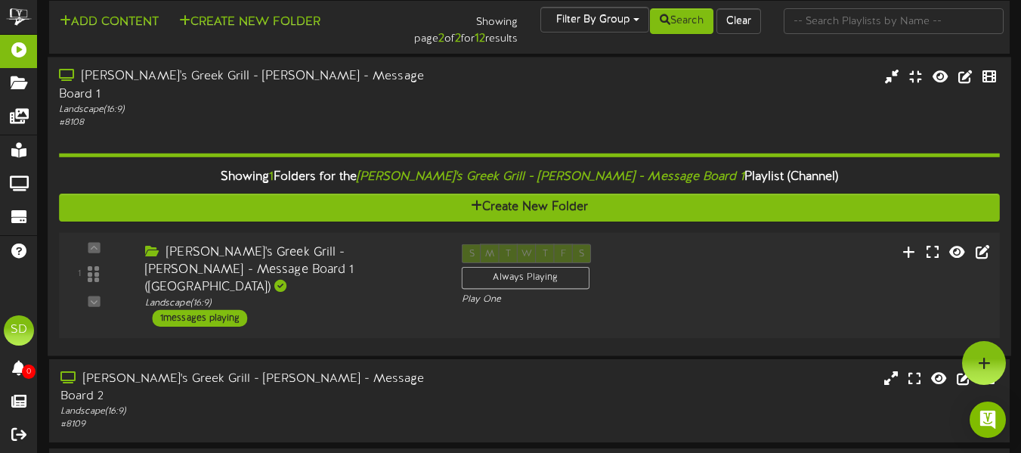
click at [345, 252] on div "Santorini's Greek Grill - Sandy - Message Board 1 (West Wall)" at bounding box center [292, 269] width 294 height 52
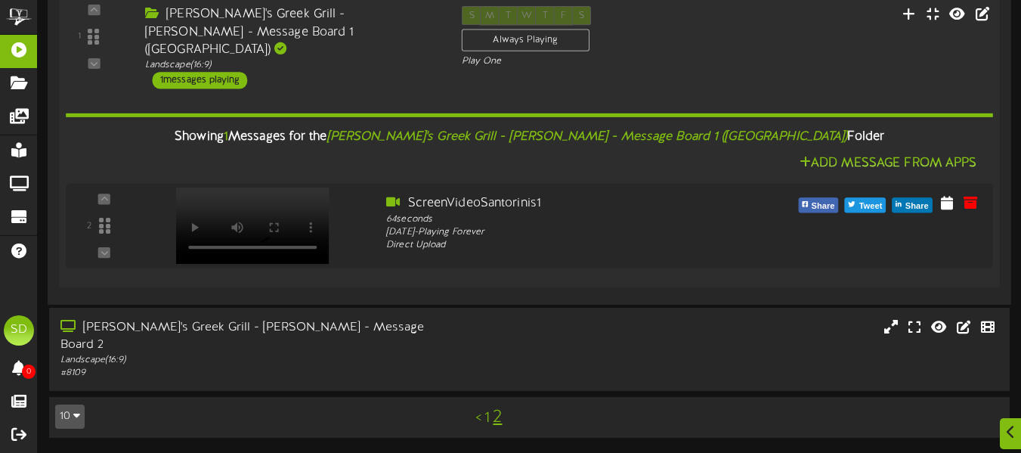
scroll to position [196, 0]
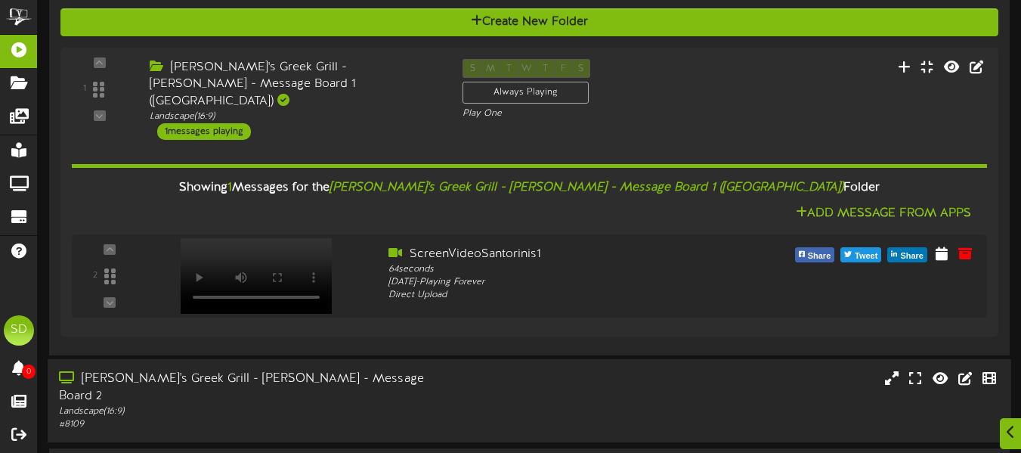
click at [359, 370] on div "Santorini's Greek Grill - Sandy - Message Board 2" at bounding box center [248, 387] width 379 height 35
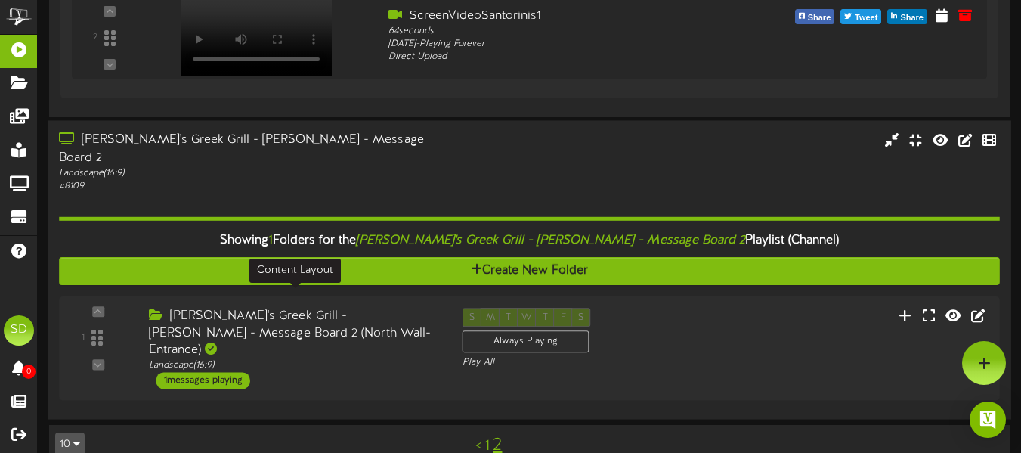
scroll to position [393, 0]
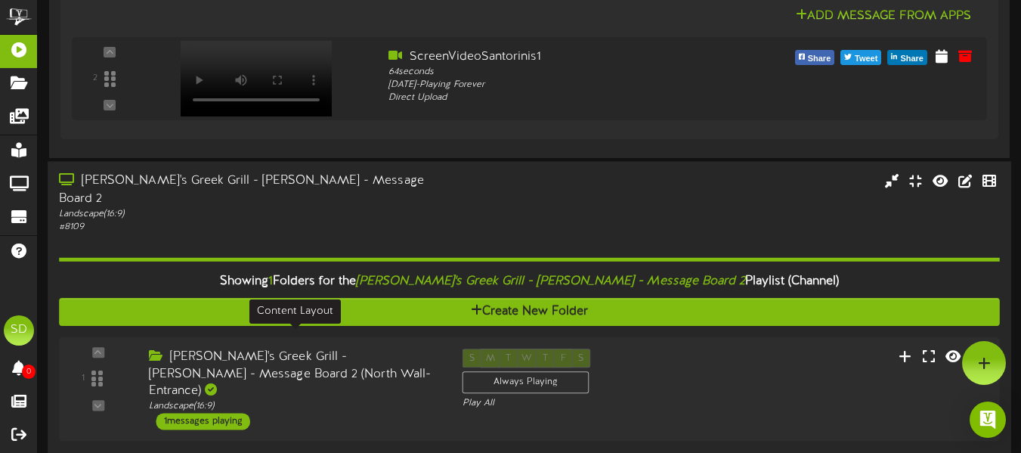
click at [359, 400] on div "Landscape ( 16:9 )" at bounding box center [294, 406] width 291 height 13
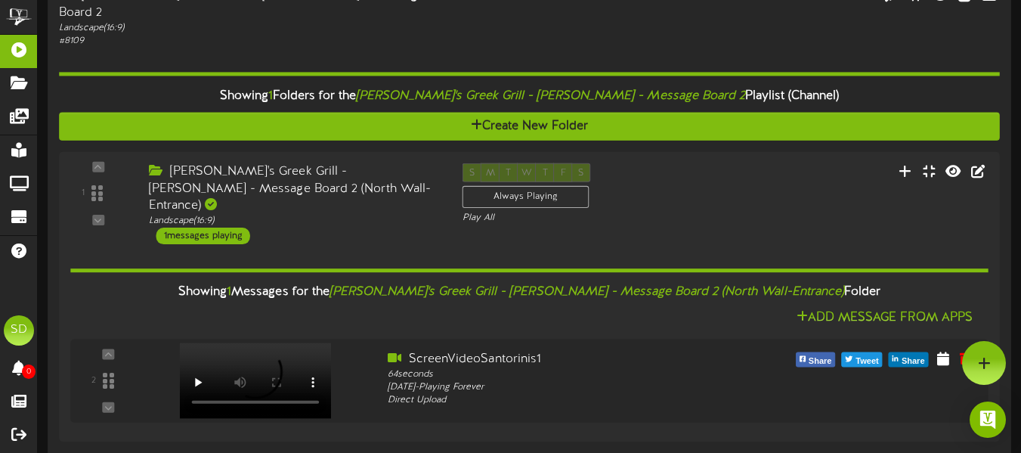
scroll to position [0, 0]
